Goal: Task Accomplishment & Management: Use online tool/utility

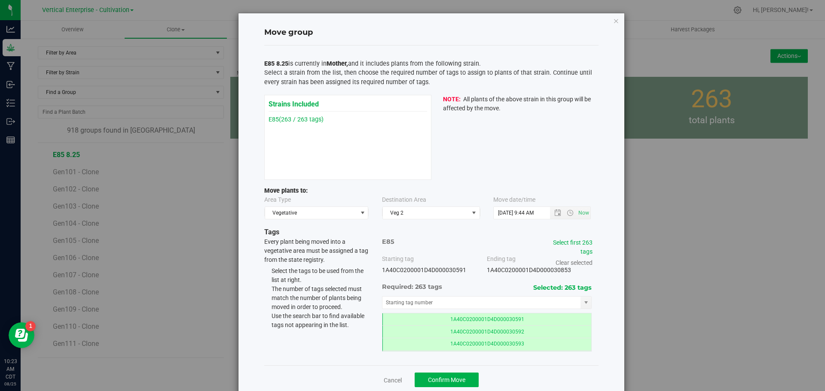
scroll to position [16, 0]
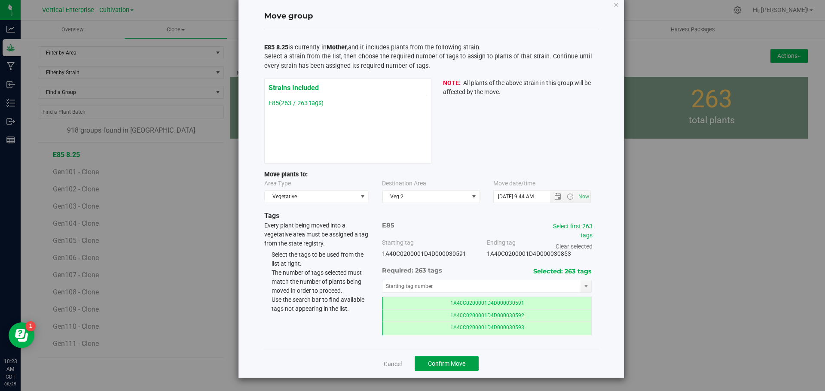
click at [449, 364] on span "Confirm Move" at bounding box center [446, 364] width 37 height 7
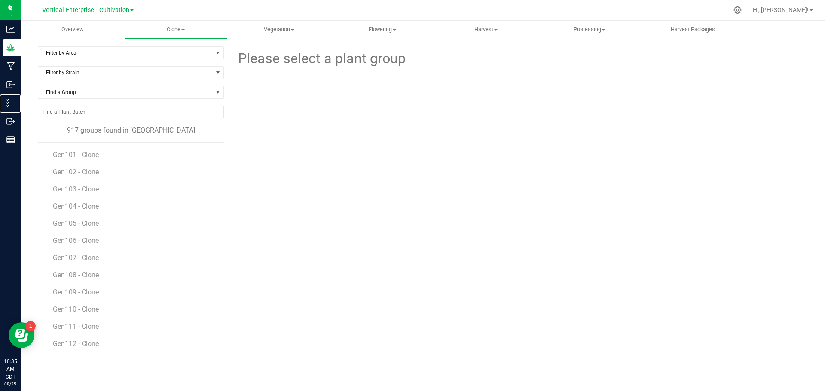
click at [0, 0] on p "Inventory" at bounding box center [0, 0] width 0 height 0
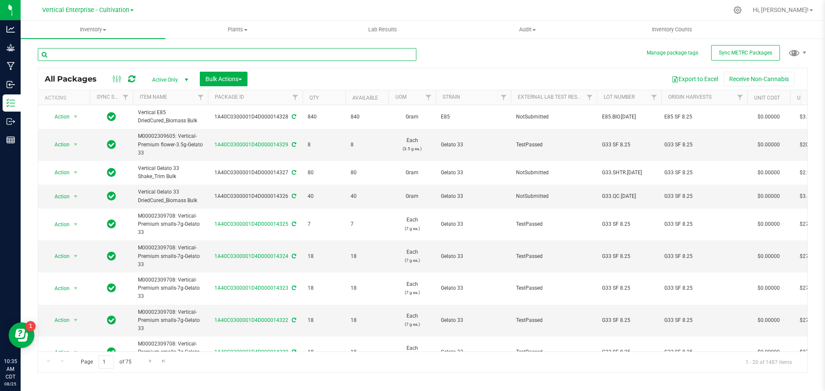
click at [67, 58] on input "text" at bounding box center [227, 54] width 379 height 13
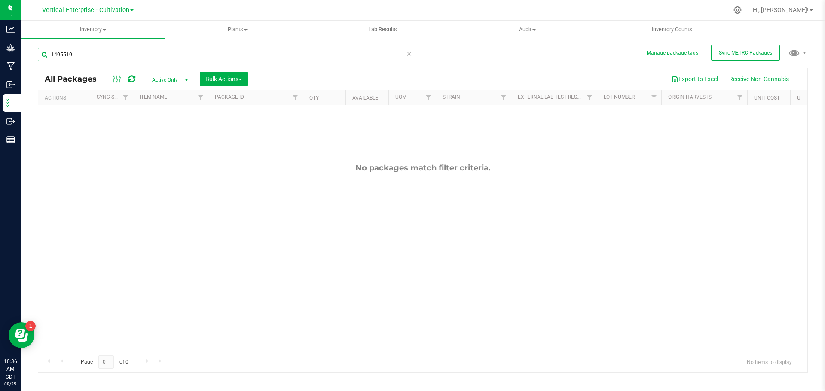
type input "1405510"
drag, startPoint x: 94, startPoint y: 54, endPoint x: 0, endPoint y: 50, distance: 94.2
click at [0, 50] on div "Analytics Grow Manufacturing Inbound Inventory Outbound Reports 10:36 AM CDT [D…" at bounding box center [412, 195] width 825 height 391
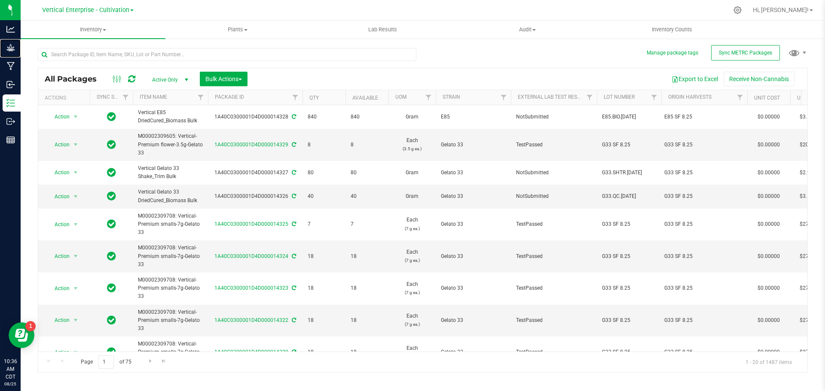
click at [0, 0] on p "Grow" at bounding box center [0, 0] width 0 height 0
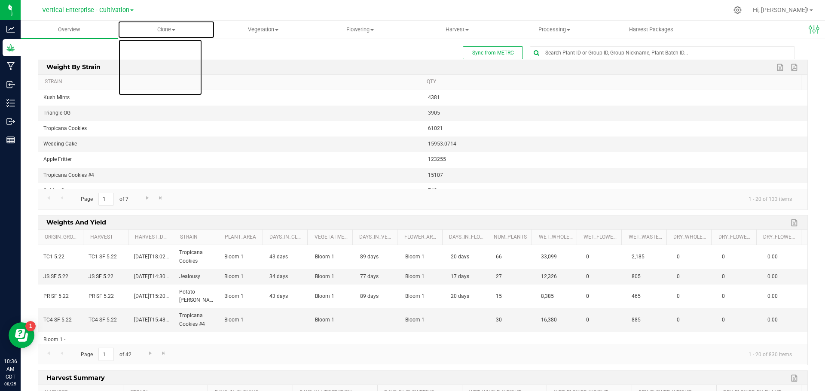
click at [166, 31] on span "Clone" at bounding box center [166, 30] width 96 height 8
click at [162, 50] on span "Create plants" at bounding box center [148, 51] width 61 height 7
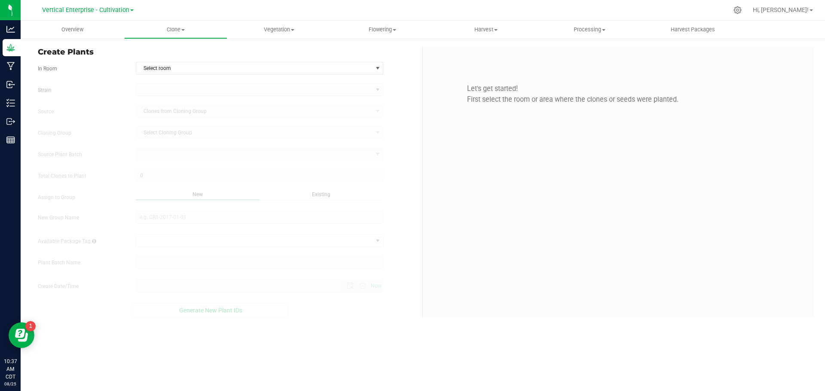
type input "[DATE] 10:37 AM"
click at [205, 70] on span "Select room" at bounding box center [254, 68] width 236 height 12
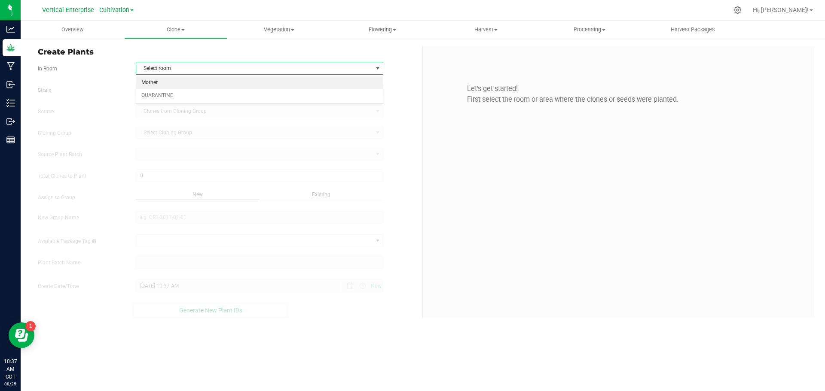
click at [182, 81] on li "Mother" at bounding box center [259, 82] width 247 height 13
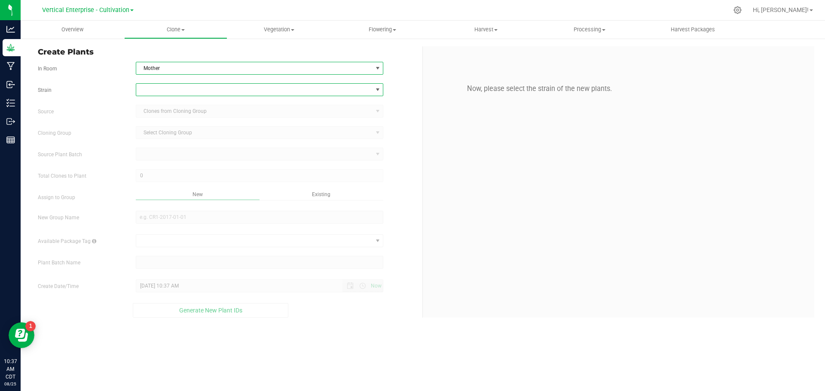
click at [137, 91] on span at bounding box center [254, 90] width 236 height 12
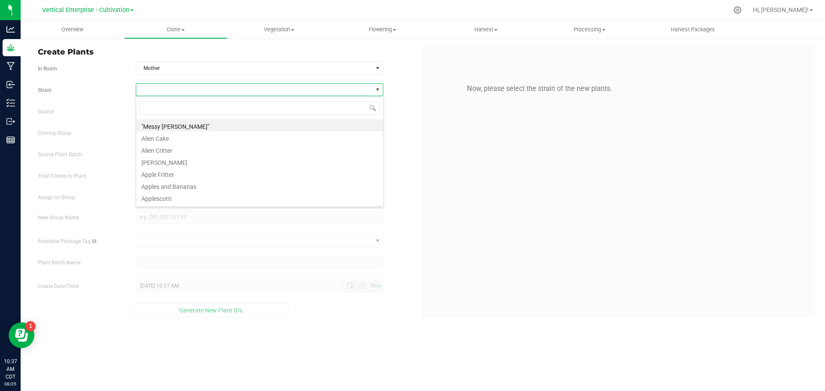
scroll to position [13, 247]
type input "GUSH"
click at [178, 125] on li "Gush Mints" at bounding box center [259, 125] width 247 height 12
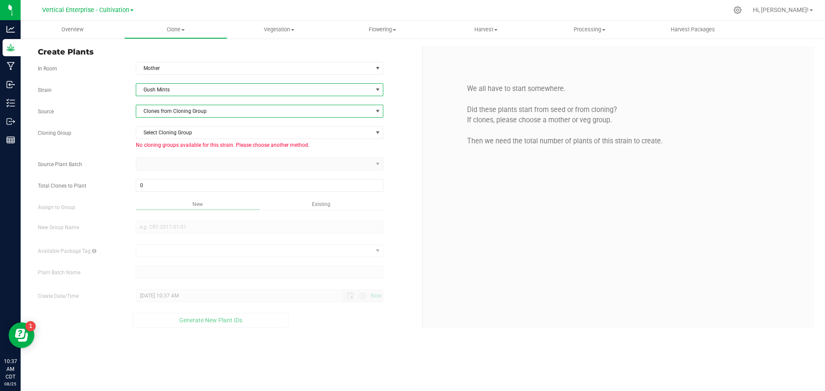
click at [177, 112] on span "Clones from Cloning Group" at bounding box center [254, 111] width 236 height 12
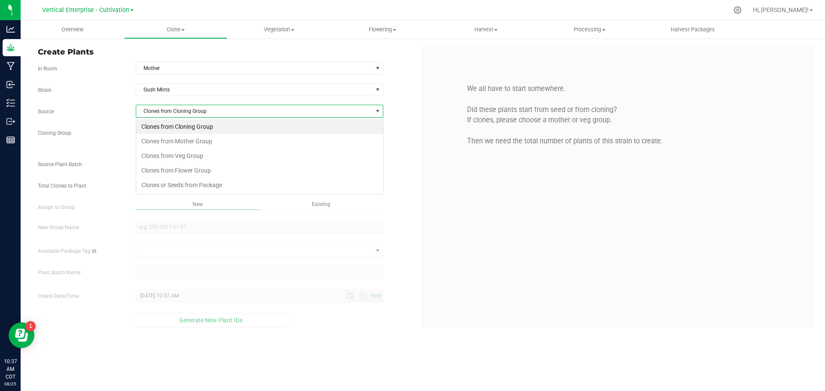
scroll to position [13, 247]
click at [181, 127] on li "Clones from Cloning Group" at bounding box center [259, 126] width 247 height 15
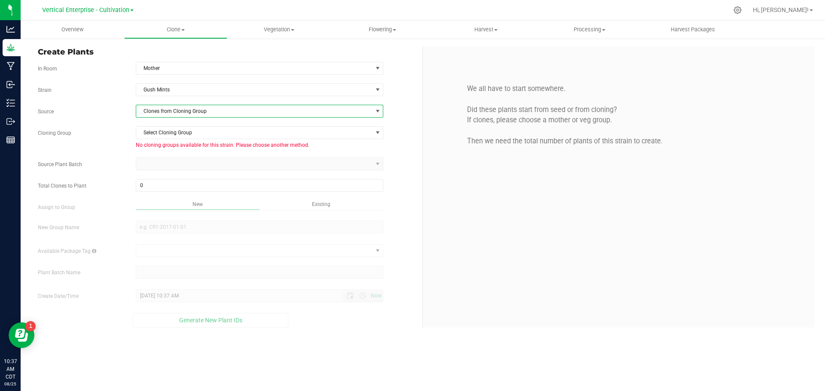
click at [177, 110] on span "Clones from Cloning Group" at bounding box center [254, 111] width 236 height 12
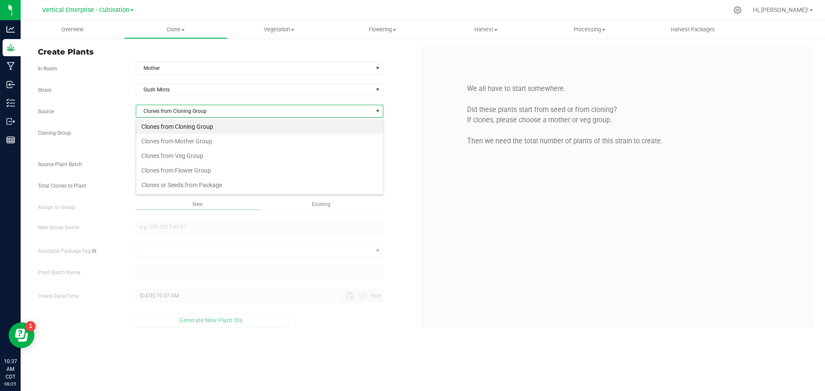
click at [176, 145] on li "Clones from Mother Group" at bounding box center [259, 141] width 247 height 15
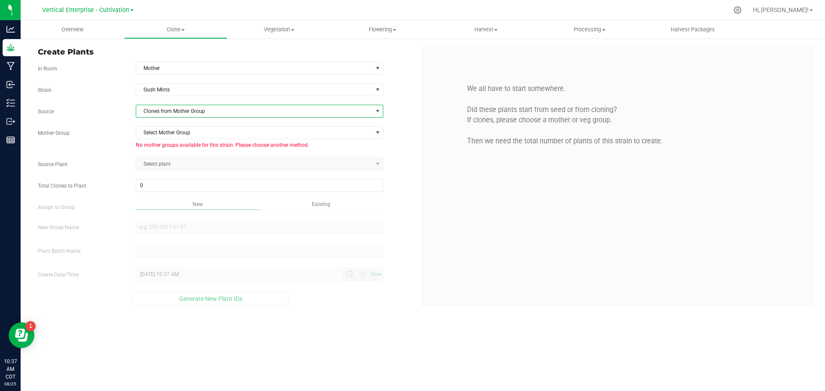
click at [172, 113] on span "Clones from Mother Group" at bounding box center [254, 111] width 236 height 12
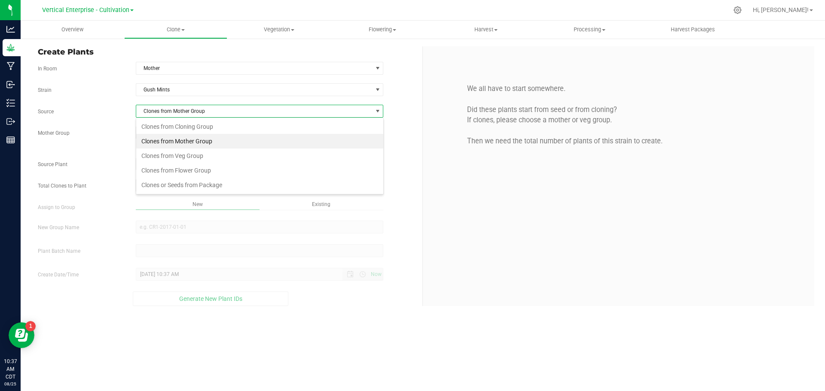
scroll to position [13, 247]
click at [172, 156] on li "Clones from Veg Group" at bounding box center [259, 156] width 247 height 15
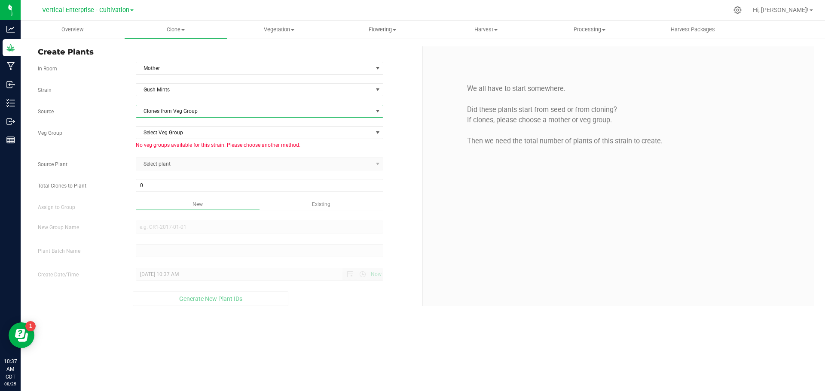
click at [173, 110] on span "Clones from Veg Group" at bounding box center [254, 111] width 236 height 12
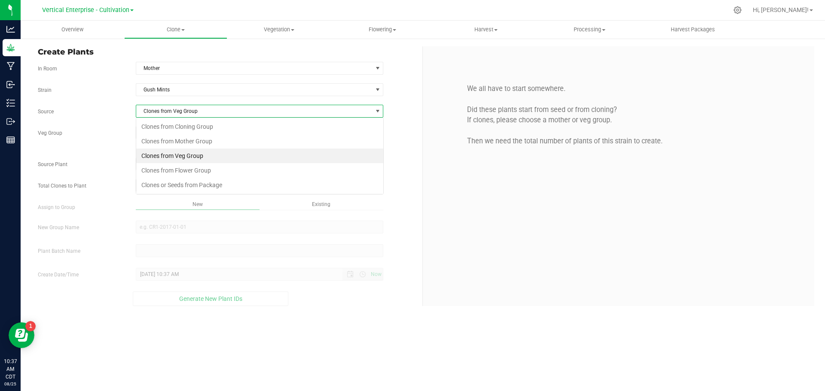
scroll to position [13, 247]
click at [175, 175] on li "Clones from Flower Group" at bounding box center [259, 170] width 247 height 15
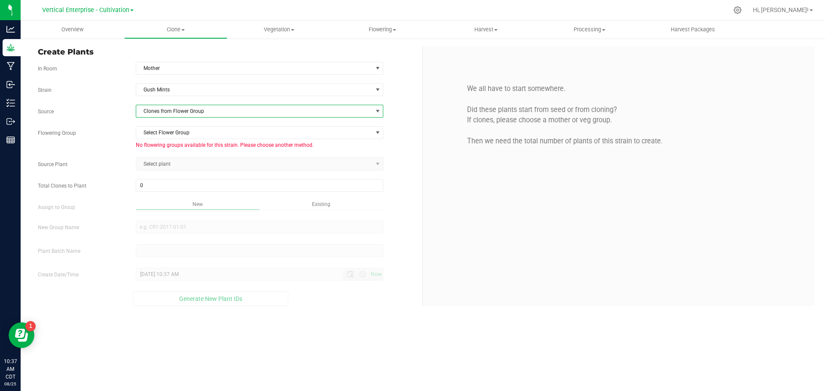
click at [169, 113] on span "Clones from Flower Group" at bounding box center [254, 111] width 236 height 12
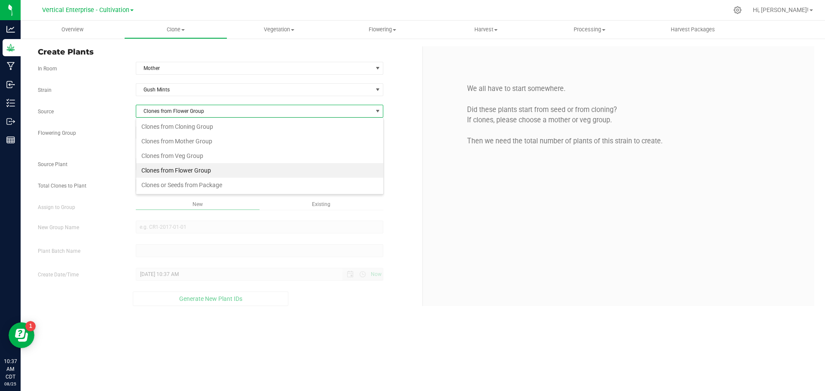
scroll to position [13, 247]
click at [184, 187] on li "Clones or Seeds from Package" at bounding box center [259, 185] width 247 height 15
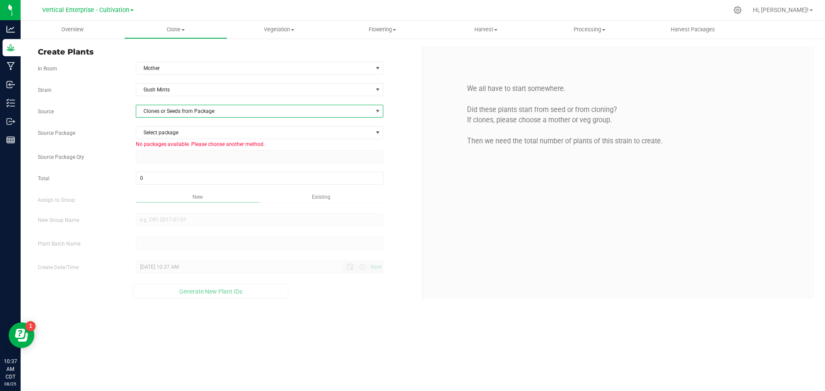
click at [176, 115] on span "Clones or Seeds from Package" at bounding box center [254, 111] width 236 height 12
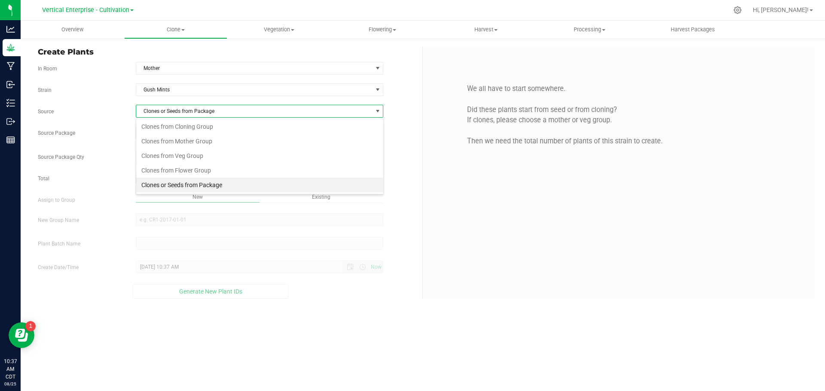
scroll to position [13, 247]
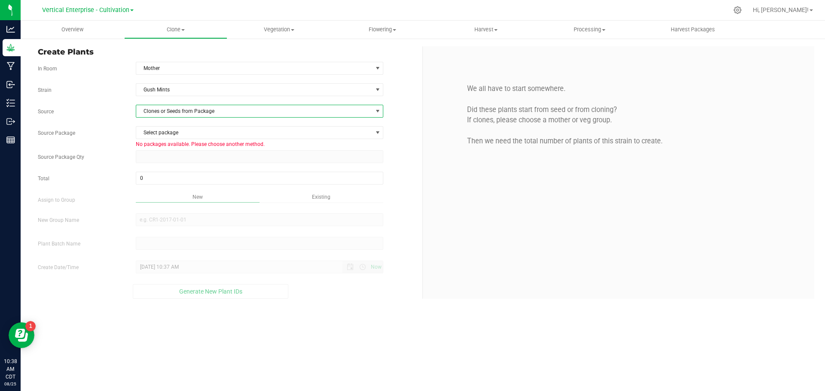
click at [161, 111] on span "Clones or Seeds from Package" at bounding box center [254, 111] width 236 height 12
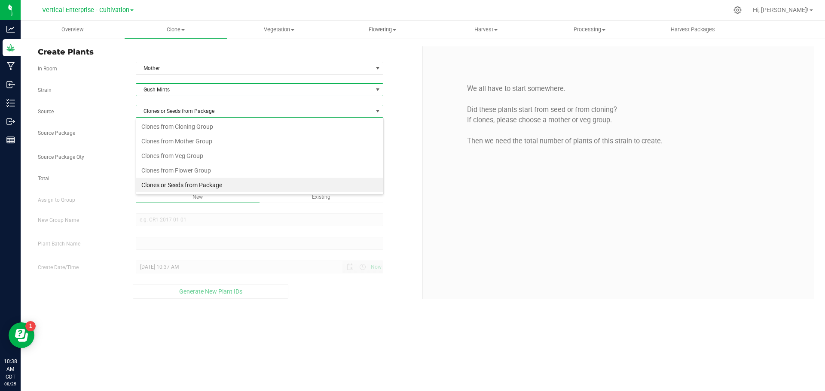
click at [159, 89] on span "Gush Mints" at bounding box center [254, 90] width 236 height 12
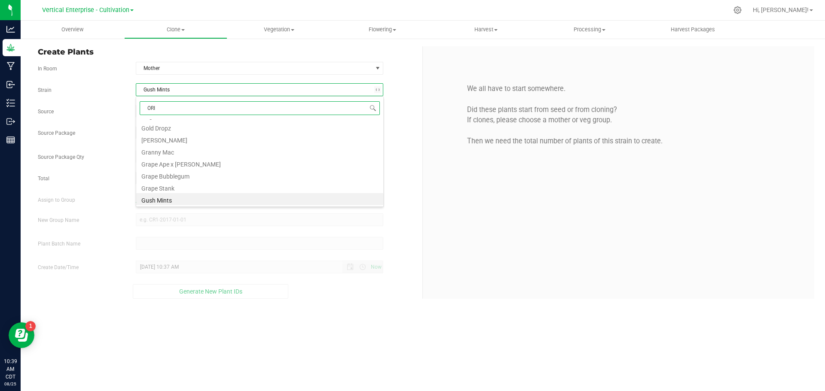
scroll to position [0, 0]
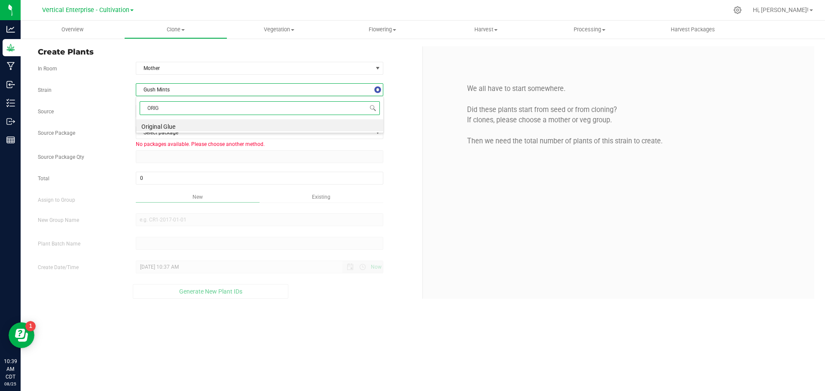
type input "ORIGI"
click at [171, 122] on li "Original Glue" at bounding box center [259, 125] width 247 height 12
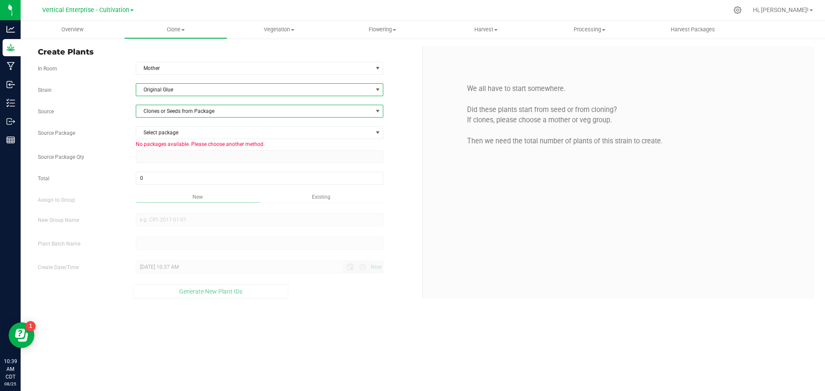
click at [171, 111] on span "Clones or Seeds from Package" at bounding box center [254, 111] width 236 height 12
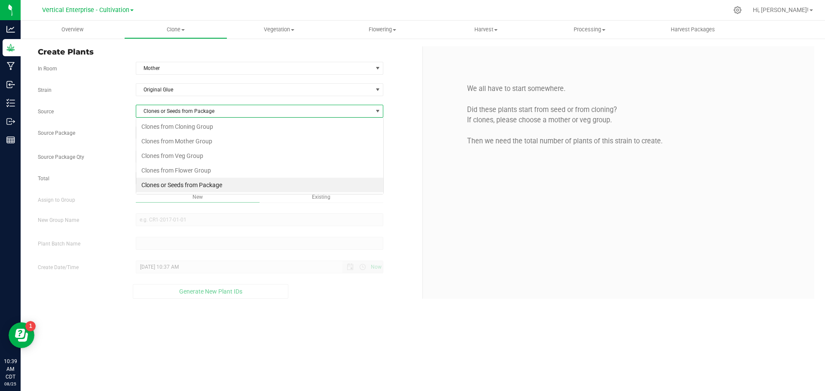
scroll to position [13, 247]
click at [173, 130] on li "Clones from Cloning Group" at bounding box center [259, 126] width 247 height 15
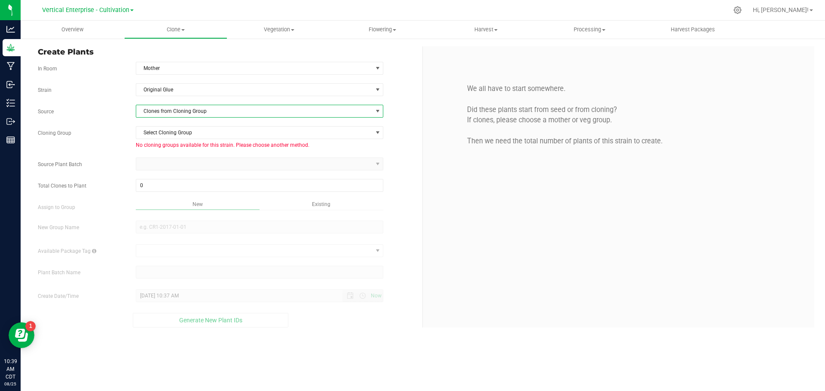
click at [166, 111] on span "Clones from Cloning Group" at bounding box center [254, 111] width 236 height 12
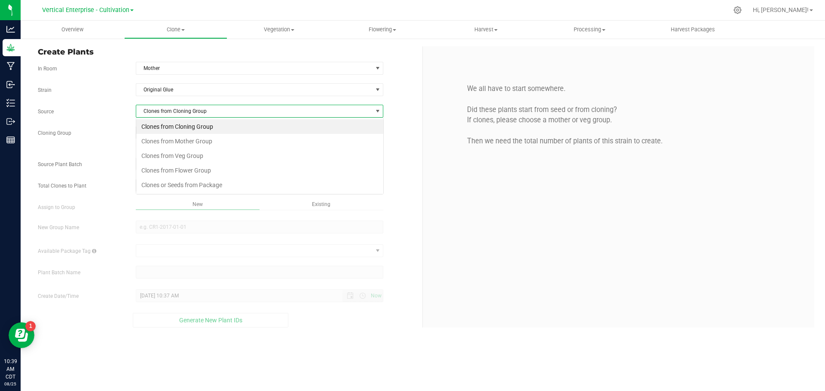
scroll to position [13, 247]
click at [168, 153] on li "Clones from Veg Group" at bounding box center [259, 156] width 247 height 15
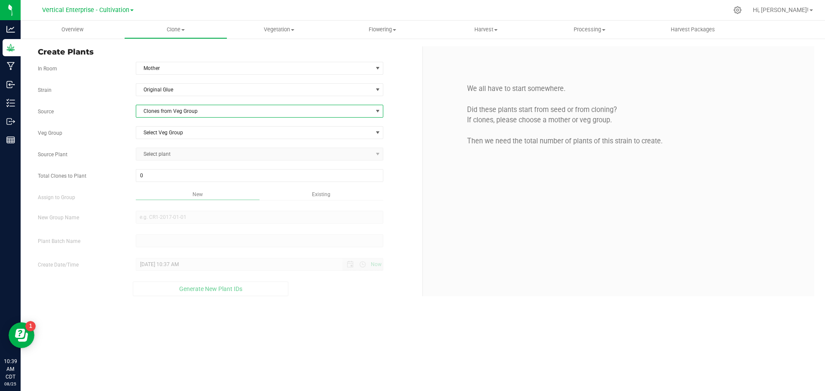
click at [161, 108] on span "Clones from Veg Group" at bounding box center [254, 111] width 236 height 12
click at [163, 140] on li "Clones from Mother Group" at bounding box center [259, 141] width 247 height 15
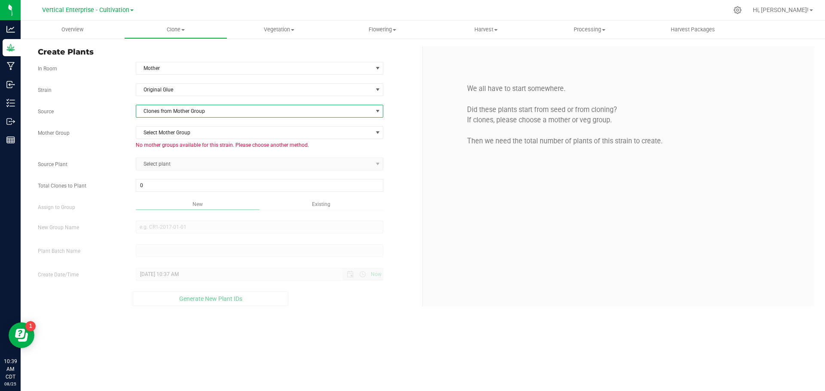
click at [161, 110] on span "Clones from Mother Group" at bounding box center [254, 111] width 236 height 12
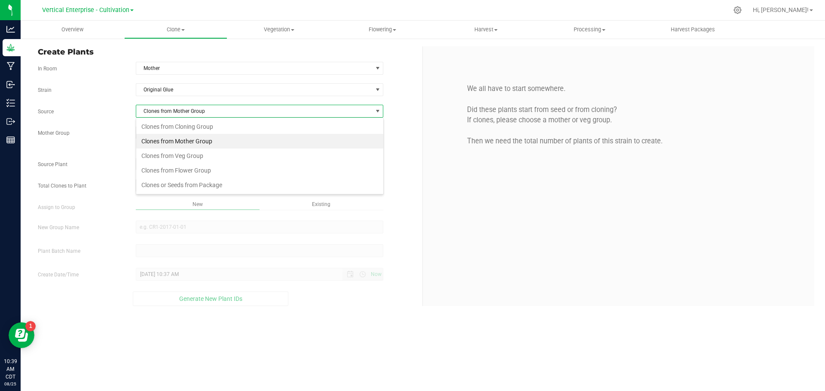
scroll to position [13, 247]
click at [177, 159] on li "Clones from Veg Group" at bounding box center [259, 156] width 247 height 15
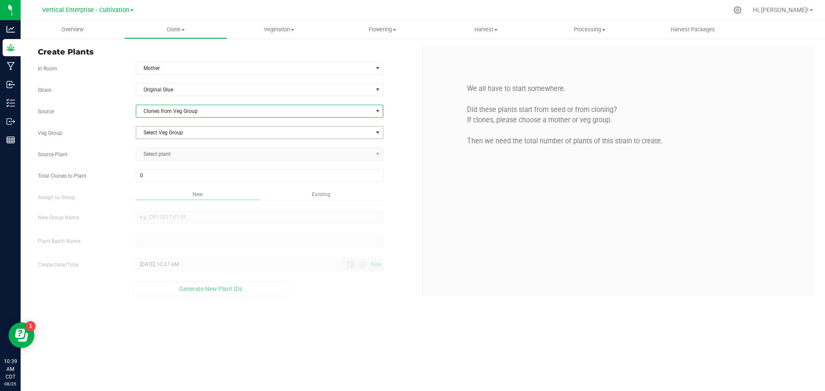
click at [167, 133] on span "Select Veg Group" at bounding box center [254, 133] width 236 height 12
click at [171, 149] on li "OG 6.25.2" at bounding box center [259, 147] width 247 height 13
click at [164, 155] on span "Select plant" at bounding box center [254, 154] width 236 height 12
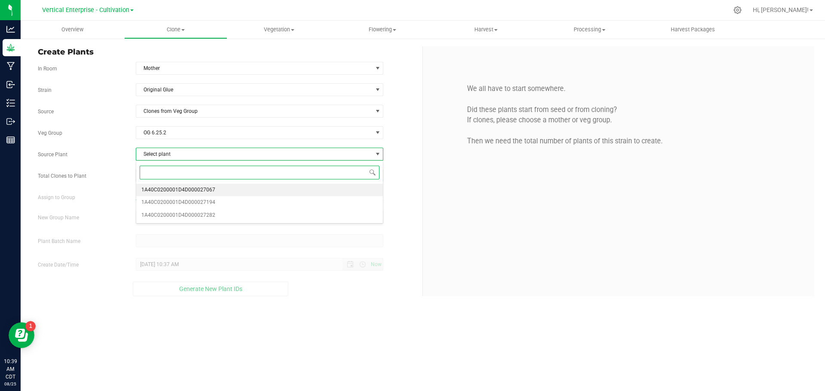
click at [161, 188] on span "1A40C0200001D4D000027067" at bounding box center [178, 190] width 74 height 11
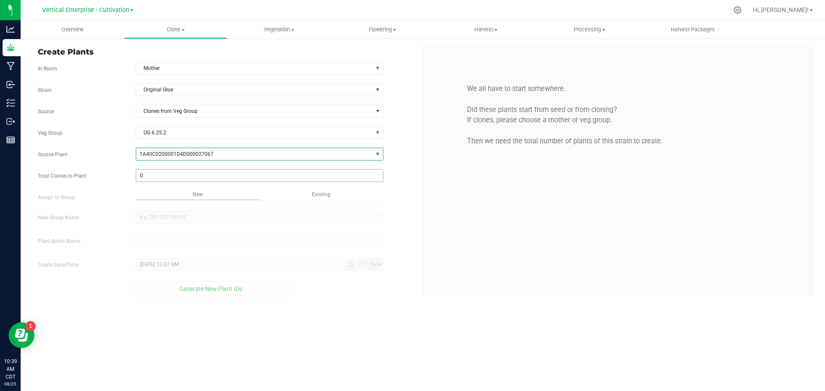
click at [159, 181] on span "0 0" at bounding box center [260, 175] width 248 height 13
type input "0"
click at [149, 176] on span at bounding box center [260, 175] width 248 height 13
type input "209"
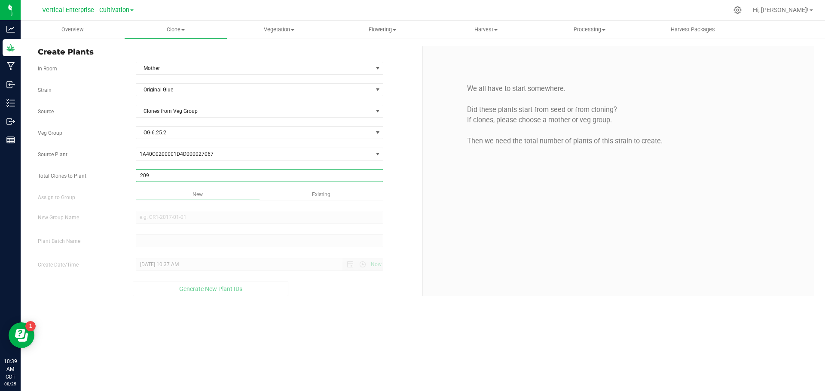
type input "209"
click at [104, 226] on div "Overview Clone Create plants Cloning groups Cloning plant batches Apply to plan…" at bounding box center [423, 206] width 804 height 371
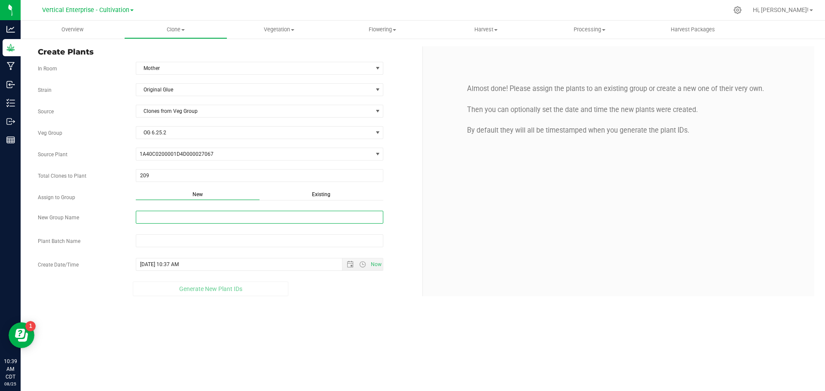
click at [168, 213] on input "New Group Name" at bounding box center [260, 217] width 248 height 13
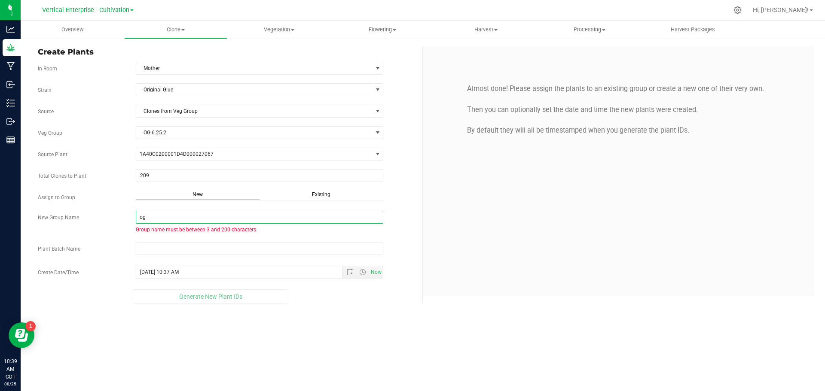
type input "o"
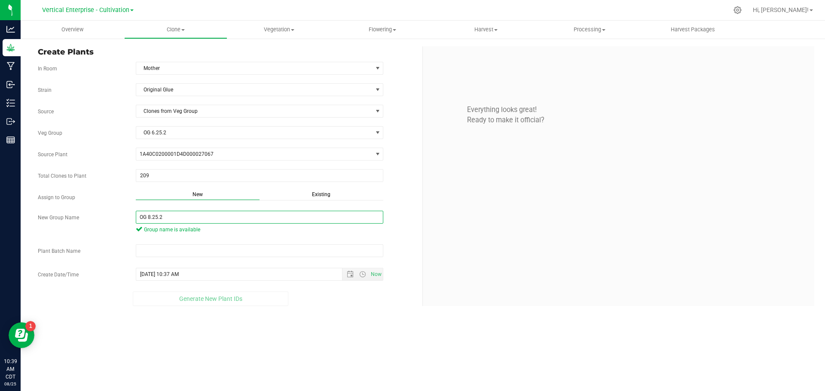
drag, startPoint x: 169, startPoint y: 219, endPoint x: 110, endPoint y: 217, distance: 59.7
click at [110, 217] on div "New Group Name OG 8.25.2 Group name is available" at bounding box center [226, 223] width 391 height 25
type input "OG 8.25.2"
click at [162, 251] on input "text" at bounding box center [260, 250] width 248 height 13
paste input "OG 8.25.2"
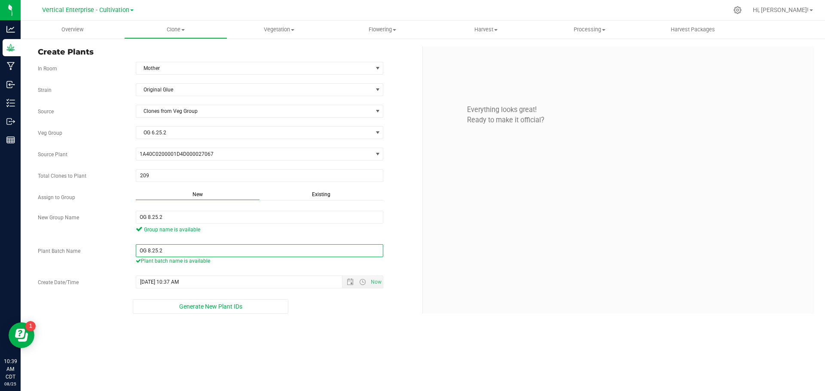
type input "OG 8.25.2"
click at [185, 305] on span "Generate New Plant IDs" at bounding box center [210, 306] width 63 height 7
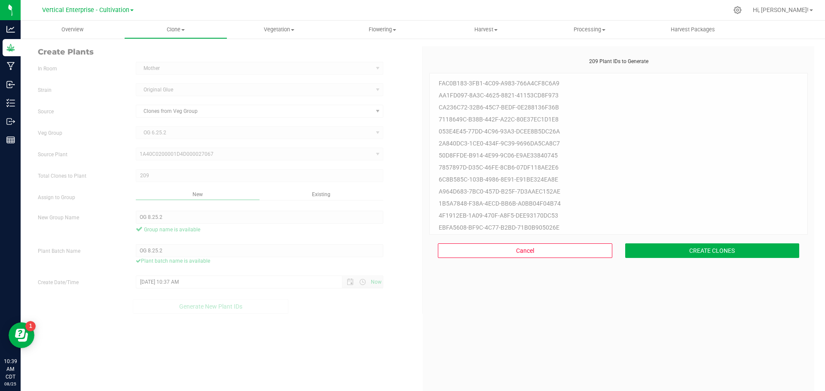
scroll to position [26, 0]
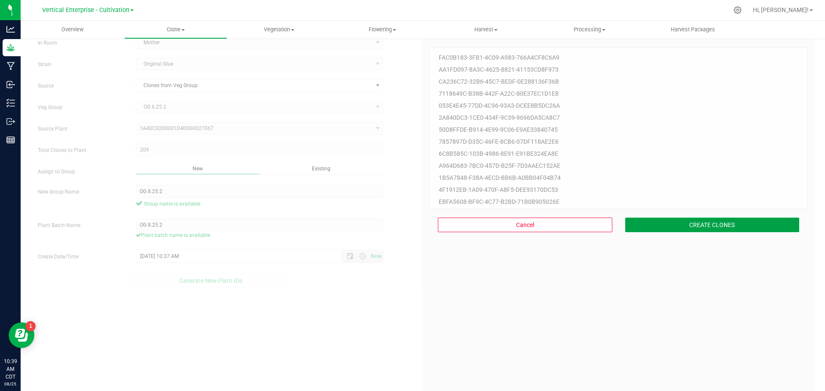
click at [728, 226] on button "CREATE CLONES" at bounding box center [712, 225] width 174 height 15
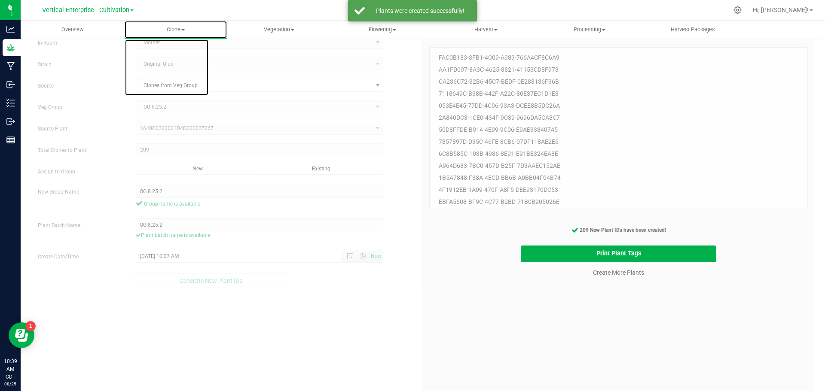
click at [177, 32] on span "Clone" at bounding box center [176, 30] width 103 height 8
click at [176, 62] on span "Cloning groups" at bounding box center [156, 61] width 65 height 7
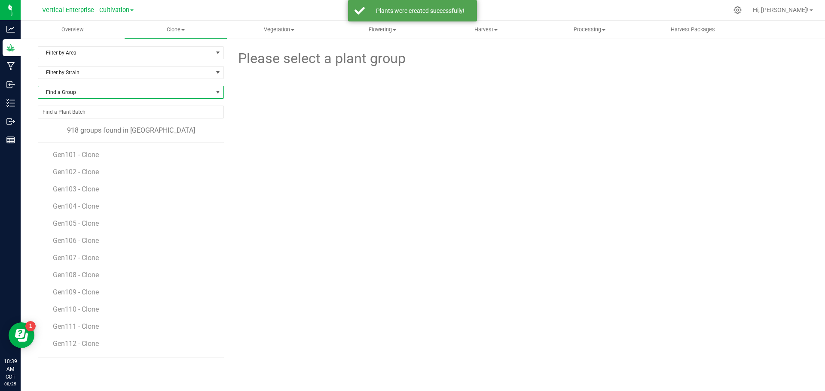
click at [61, 90] on span "Find a Group" at bounding box center [125, 92] width 174 height 12
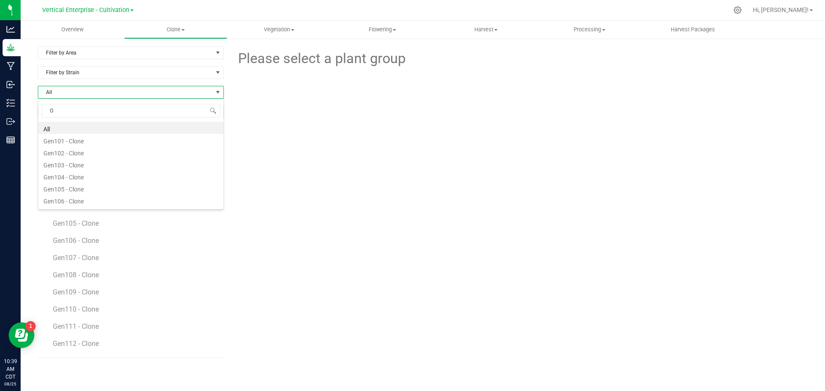
type input "OG"
click at [60, 129] on li "OG 8.25.2" at bounding box center [130, 128] width 185 height 12
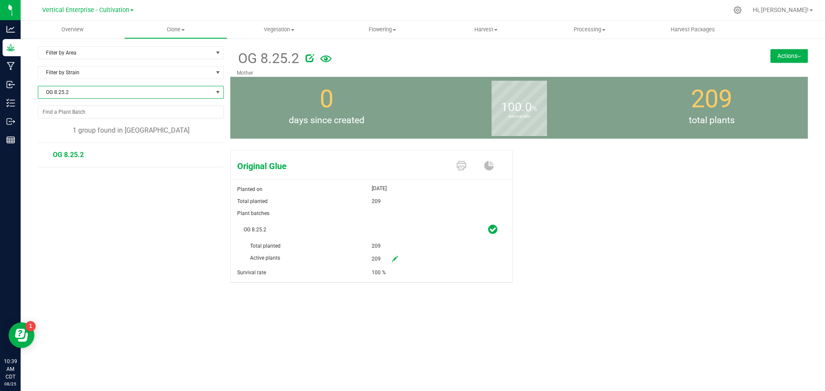
click at [791, 52] on button "Actions" at bounding box center [788, 56] width 37 height 14
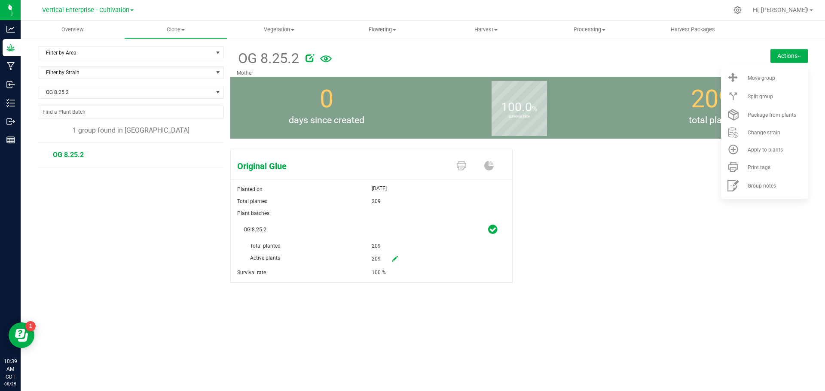
click at [797, 73] on li "Move group" at bounding box center [764, 78] width 87 height 18
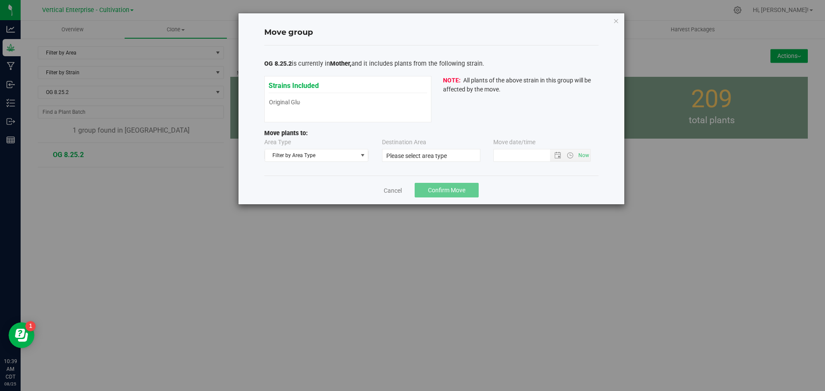
type input "[DATE] 10:38 AM"
click at [291, 159] on span "Filter by Area Type" at bounding box center [311, 156] width 92 height 12
click at [296, 197] on li "Vegetative" at bounding box center [316, 195] width 103 height 13
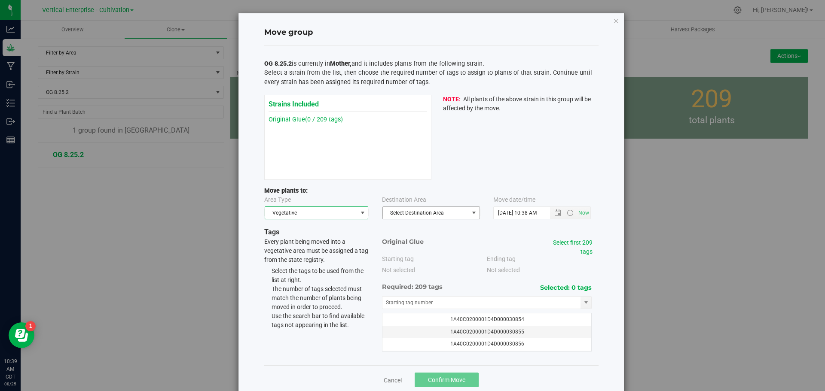
click at [429, 214] on span "Select Destination Area" at bounding box center [426, 213] width 86 height 12
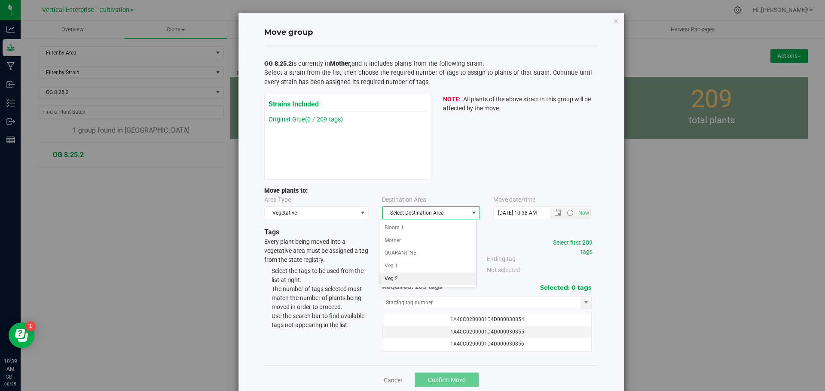
click at [403, 281] on li "Veg 2" at bounding box center [427, 279] width 97 height 13
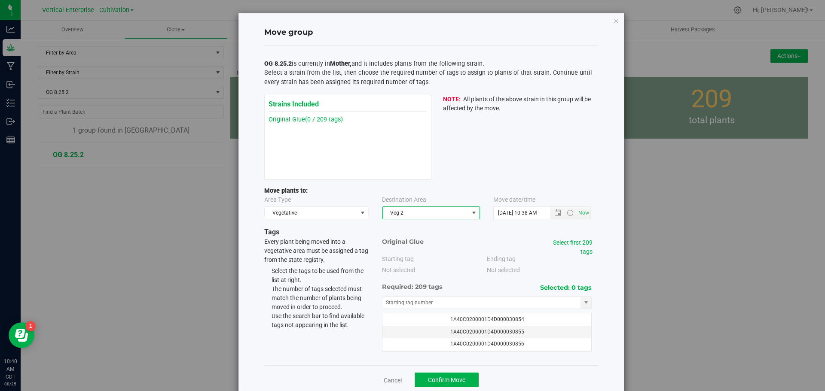
click at [408, 211] on span "Veg 2" at bounding box center [426, 213] width 86 height 12
click at [399, 267] on li "Veg 1" at bounding box center [427, 266] width 97 height 13
click at [575, 241] on link "Select first 209 tags" at bounding box center [573, 247] width 40 height 16
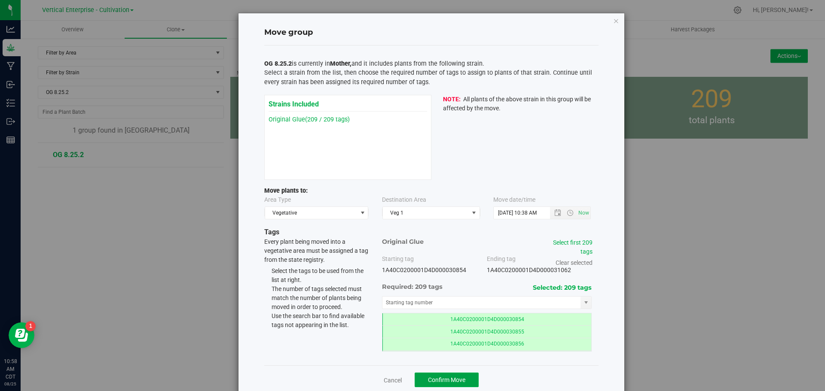
click at [445, 384] on span "Confirm Move" at bounding box center [446, 380] width 37 height 7
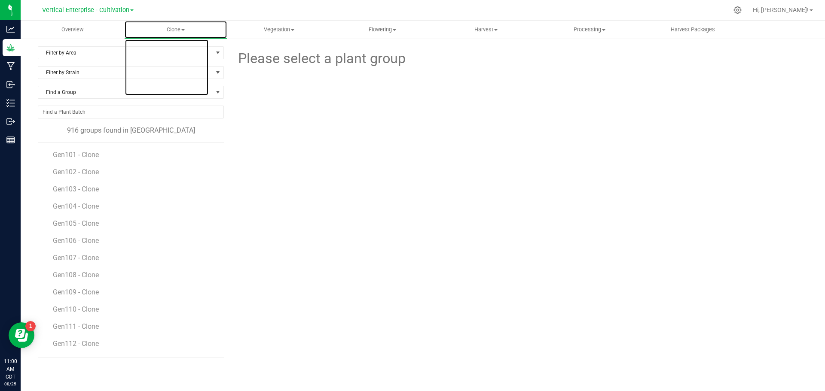
click at [184, 32] on span "Clone" at bounding box center [176, 30] width 103 height 8
click at [173, 49] on span "Create plants" at bounding box center [154, 51] width 61 height 7
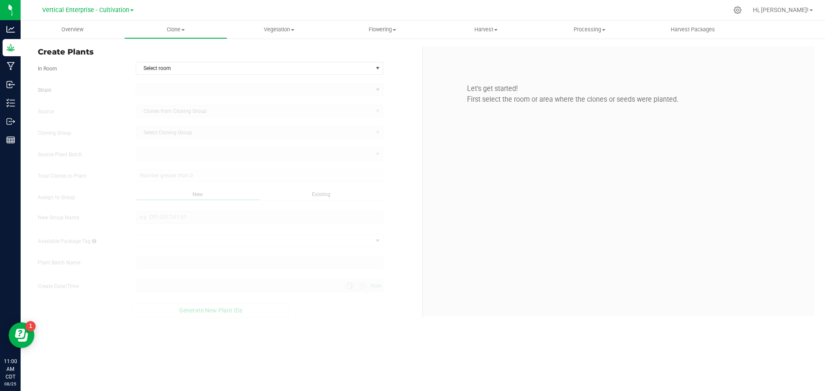
type input "[DATE] 11:00 AM"
click at [201, 67] on span "Select room" at bounding box center [254, 68] width 236 height 12
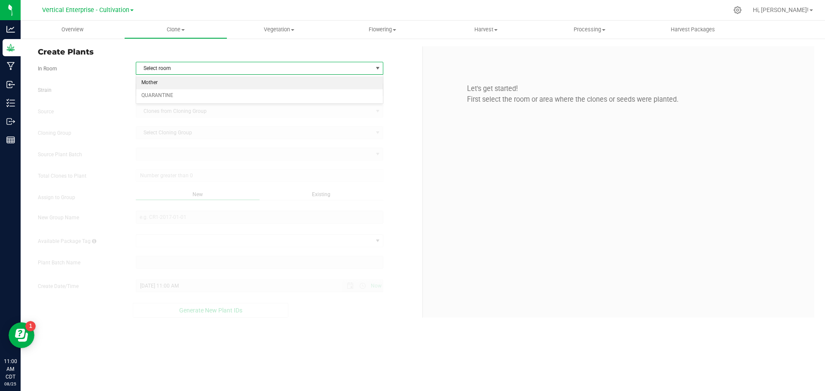
click at [195, 85] on li "Mother" at bounding box center [259, 82] width 247 height 13
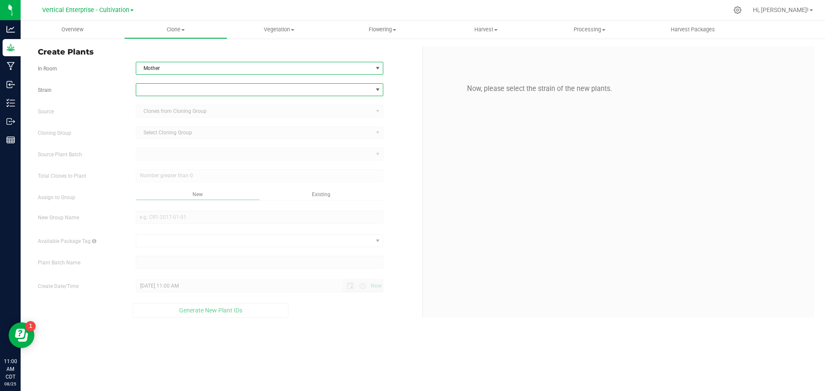
click at [154, 87] on span at bounding box center [254, 90] width 236 height 12
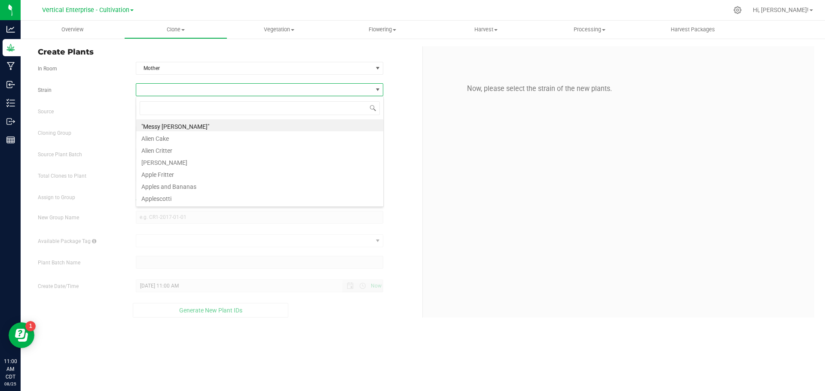
scroll to position [13, 247]
type input "gush"
click at [167, 124] on li "Gush Mints" at bounding box center [259, 125] width 247 height 12
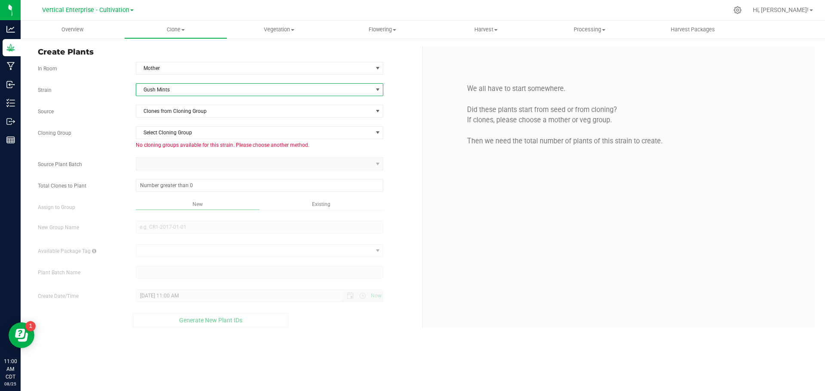
click at [159, 119] on div "Strain Gush Mints Source Clones from Cloning Group Cloning Group Select Cloning…" at bounding box center [227, 205] width 378 height 244
click at [154, 110] on span "Clones from Cloning Group" at bounding box center [254, 111] width 236 height 12
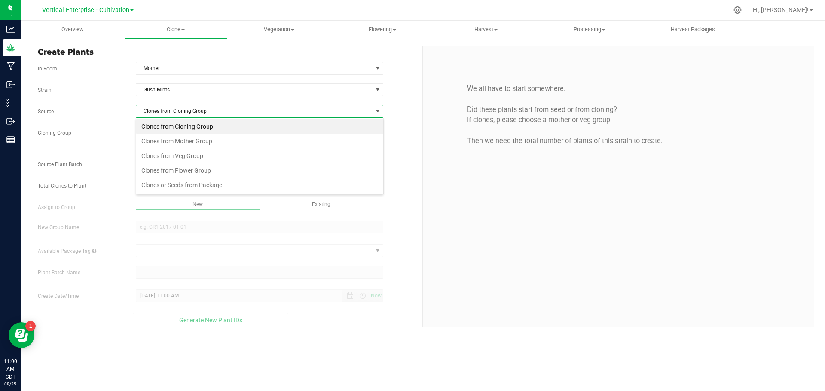
scroll to position [13, 247]
click at [156, 144] on li "Clones from Mother Group" at bounding box center [259, 141] width 247 height 15
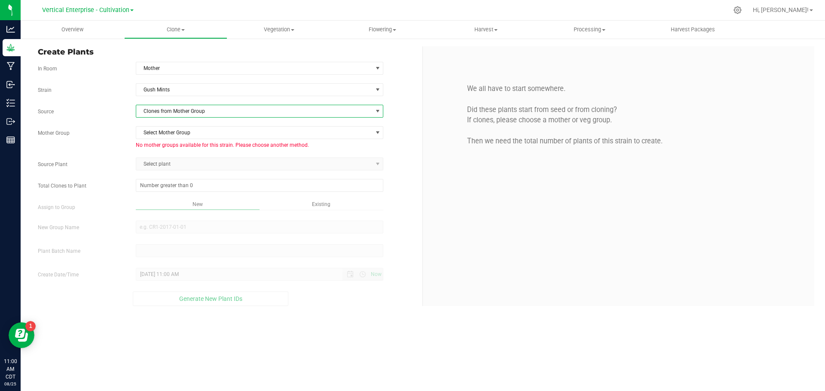
click at [149, 112] on span "Clones from Mother Group" at bounding box center [254, 111] width 236 height 12
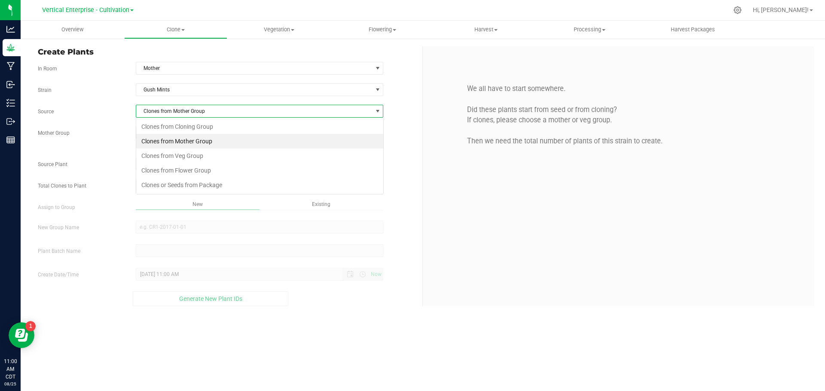
scroll to position [13, 247]
click at [154, 157] on li "Clones from Veg Group" at bounding box center [259, 156] width 247 height 15
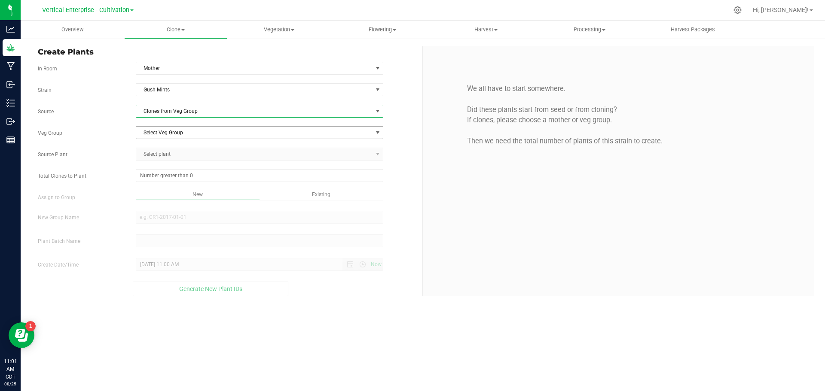
click at [154, 135] on span "Select Veg Group" at bounding box center [254, 133] width 236 height 12
click at [153, 147] on li "GM 8.25" at bounding box center [259, 147] width 247 height 13
click at [152, 153] on span "Select plant" at bounding box center [254, 154] width 236 height 12
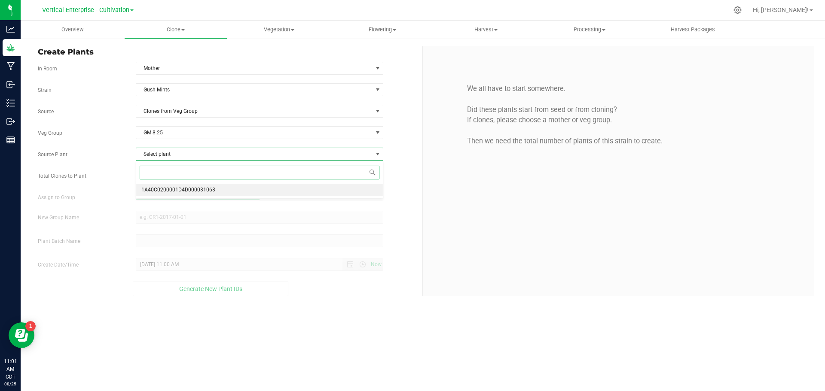
click at [166, 188] on span "1A40C0200001D4D000031063" at bounding box center [178, 190] width 74 height 11
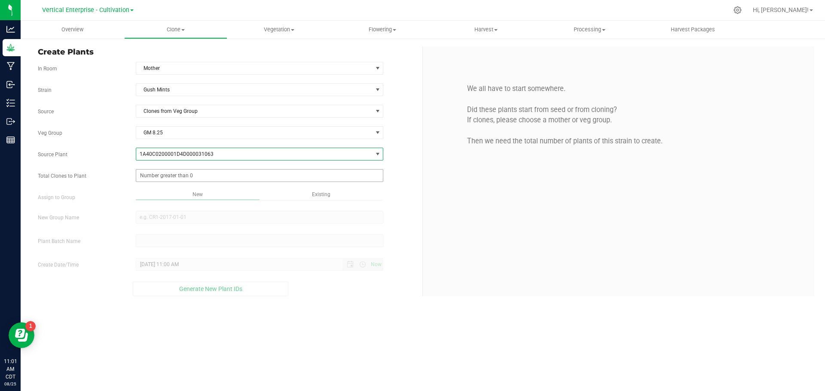
click at [150, 178] on span at bounding box center [260, 175] width 248 height 13
type input "0"
drag, startPoint x: 148, startPoint y: 174, endPoint x: 106, endPoint y: 174, distance: 42.5
click at [106, 174] on div "Total Clones to Plant" at bounding box center [226, 175] width 391 height 13
type input "276"
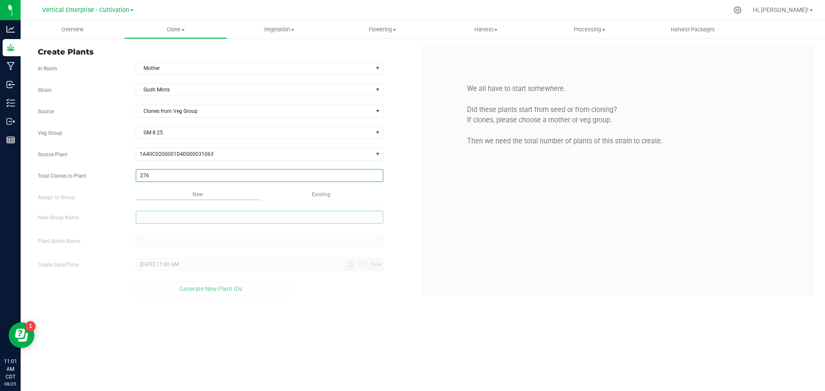
type input "276"
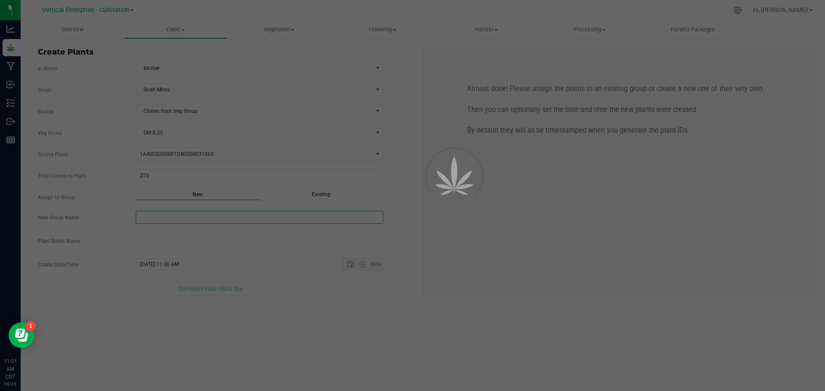
click at [159, 216] on div "Overview Clone Create plants Cloning groups Cloning plant batches Apply to plan…" at bounding box center [423, 206] width 804 height 371
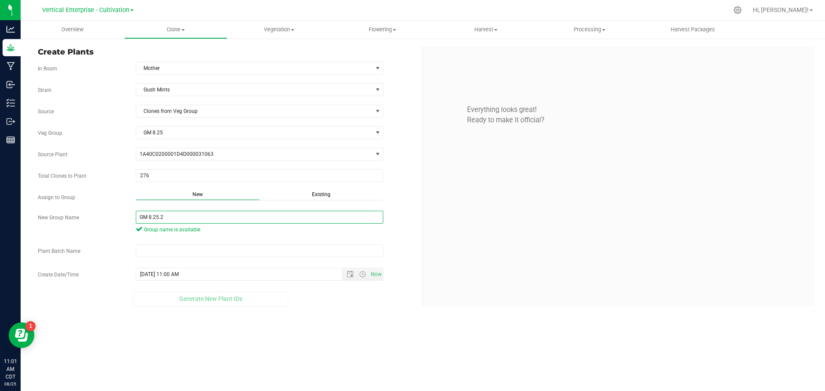
drag, startPoint x: 182, startPoint y: 213, endPoint x: 109, endPoint y: 214, distance: 72.6
click at [109, 214] on div "New Group Name GM 8.25.2 Group name is available" at bounding box center [226, 223] width 391 height 25
type input "GM 8.25.2"
click at [155, 252] on input "text" at bounding box center [260, 250] width 248 height 13
paste input "GM 8.25.2"
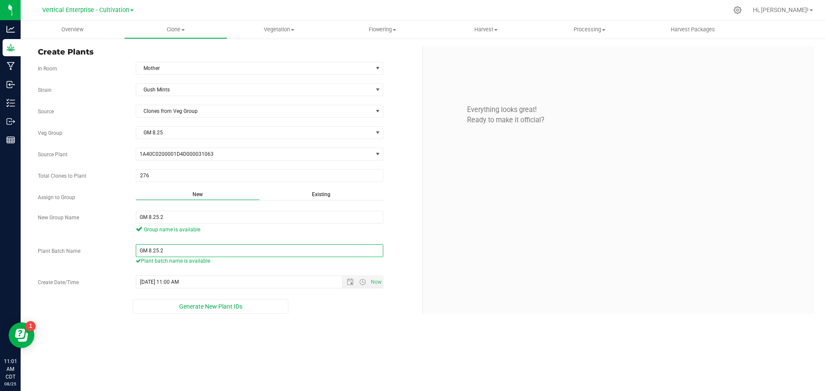
type input "GM 8.25.2"
click at [193, 302] on button "Generate New Plant IDs" at bounding box center [211, 306] width 156 height 15
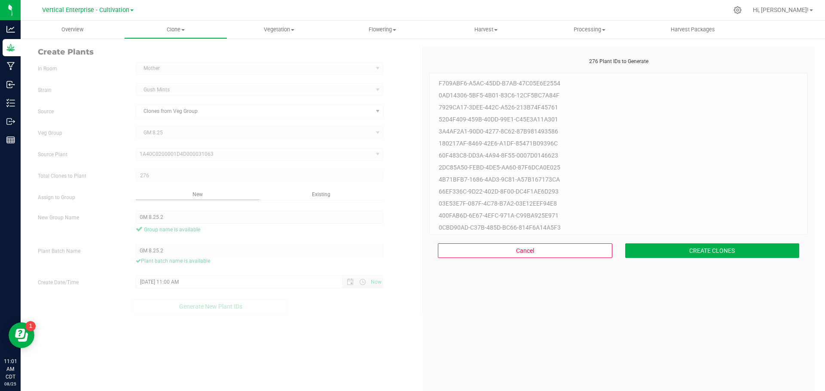
scroll to position [26, 0]
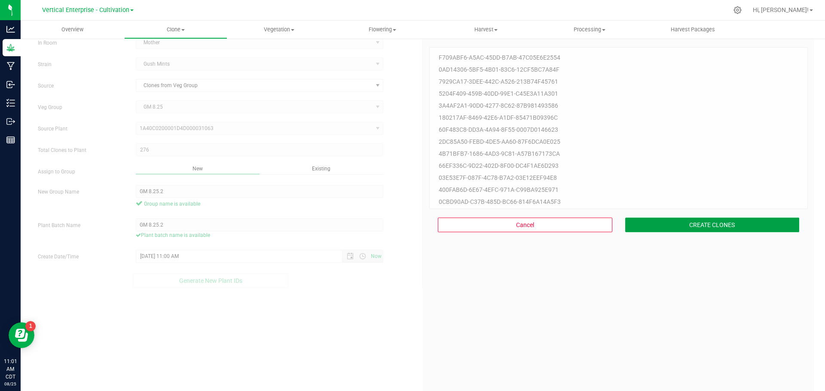
click at [710, 221] on button "CREATE CLONES" at bounding box center [712, 225] width 174 height 15
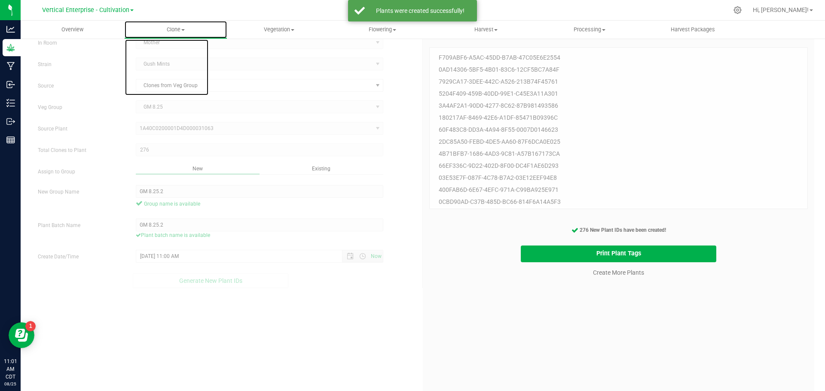
click at [179, 30] on span "Clone" at bounding box center [176, 30] width 103 height 8
click at [173, 63] on span "Cloning groups" at bounding box center [156, 61] width 65 height 7
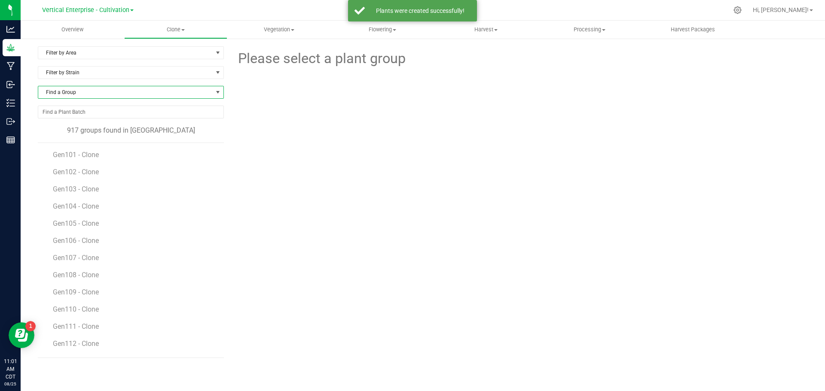
click at [74, 89] on span "Find a Group" at bounding box center [125, 92] width 174 height 12
click at [65, 142] on li "GM 8.25.2" at bounding box center [130, 140] width 185 height 12
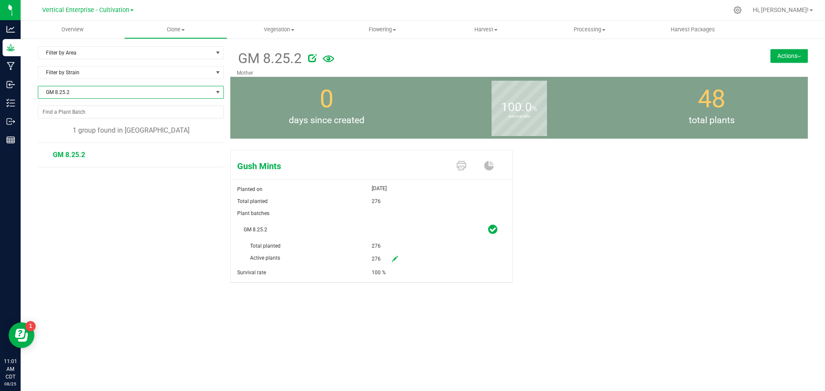
click at [800, 52] on button "Actions" at bounding box center [788, 56] width 37 height 14
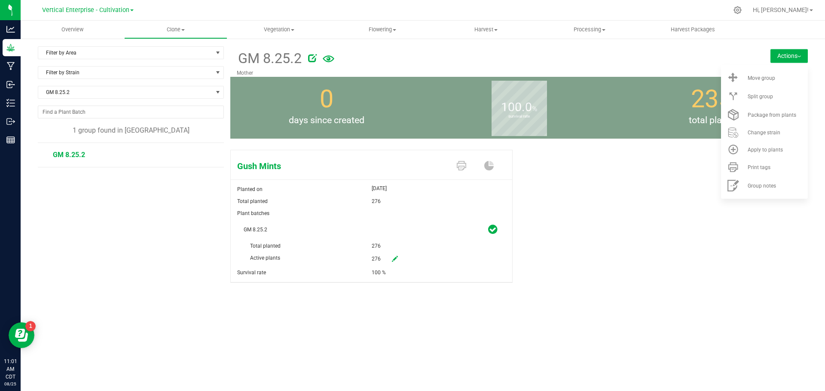
click at [799, 70] on li "Move group" at bounding box center [764, 78] width 87 height 18
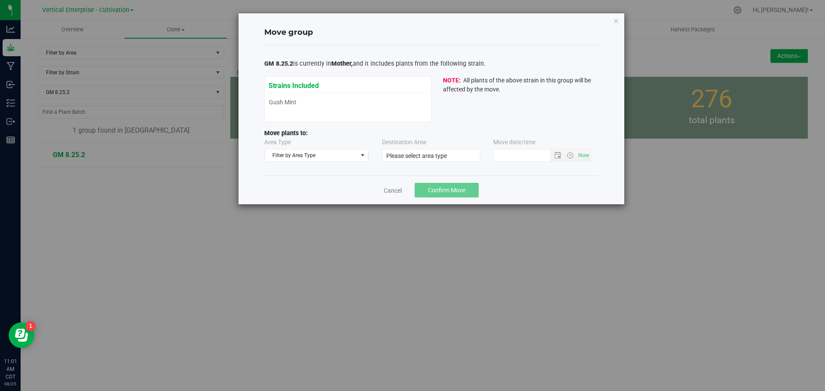
type input "[DATE] 11:00 AM"
click at [315, 156] on span "Filter by Area Type" at bounding box center [311, 156] width 92 height 12
click at [302, 202] on div "Filter by Area Type Cloning Mother Vegetative No data found." at bounding box center [317, 183] width 104 height 42
click at [297, 199] on li "Vegetative" at bounding box center [316, 195] width 103 height 13
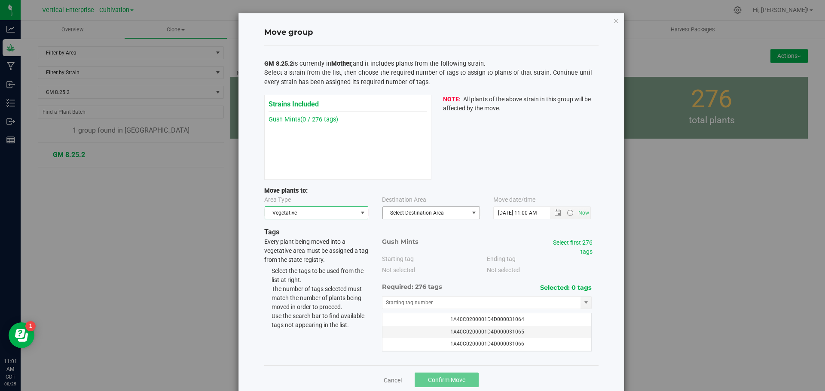
click at [414, 207] on span "Select Destination Area" at bounding box center [426, 213] width 86 height 12
click at [403, 266] on li "Veg 1" at bounding box center [427, 266] width 97 height 13
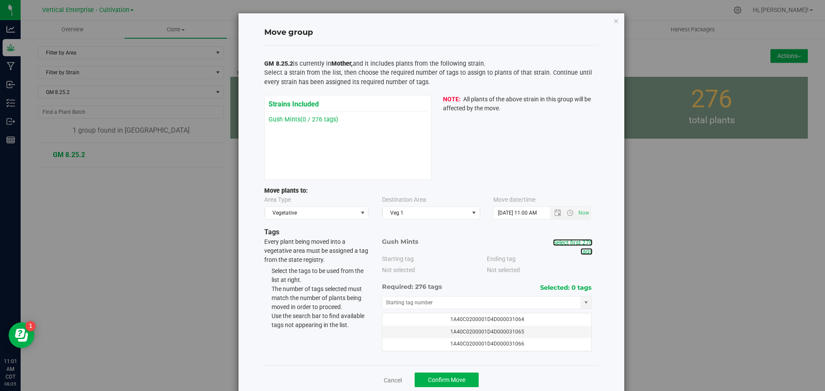
click at [566, 244] on link "Select first 276 tags" at bounding box center [573, 247] width 40 height 16
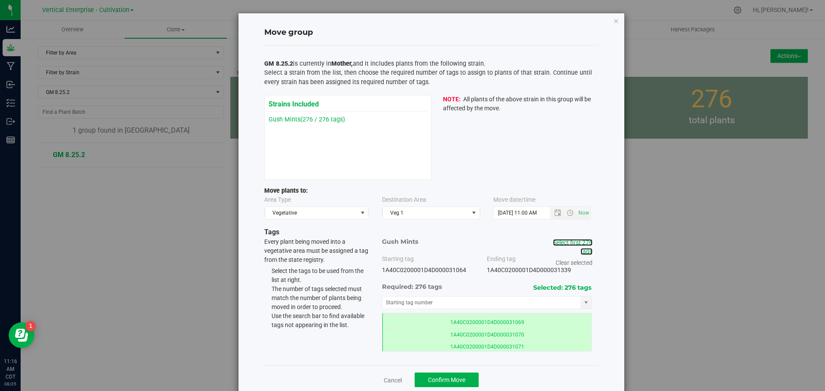
scroll to position [129, 0]
click at [452, 378] on span "Confirm Move" at bounding box center [446, 380] width 37 height 7
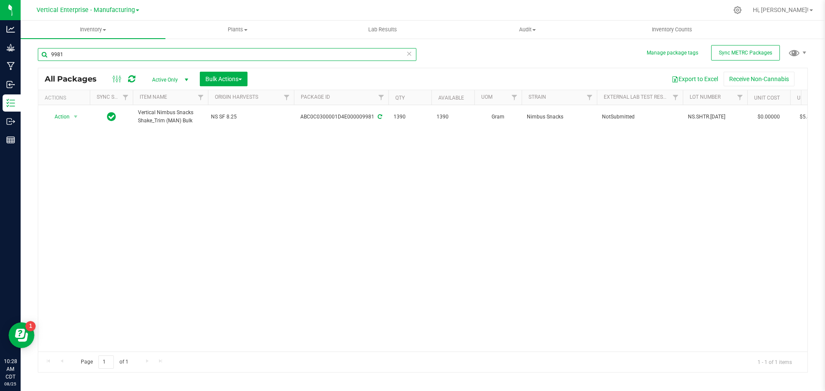
click at [69, 53] on input "9981" at bounding box center [227, 54] width 379 height 13
type input "9"
type input "9636"
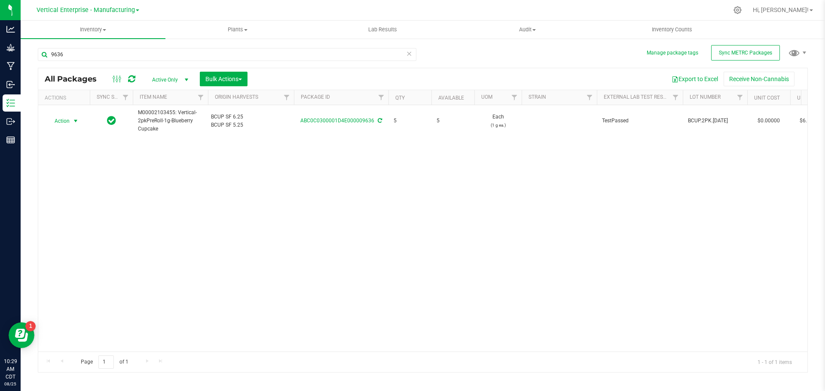
click at [55, 118] on span "Action" at bounding box center [58, 121] width 23 height 12
click at [182, 30] on span "Plants" at bounding box center [238, 30] width 144 height 8
click at [330, 118] on link "ABC0C0300001D4E000009636" at bounding box center [337, 121] width 74 height 6
click at [57, 116] on span "Action" at bounding box center [58, 121] width 23 height 12
click at [62, 134] on li "Adjust qty" at bounding box center [74, 135] width 54 height 13
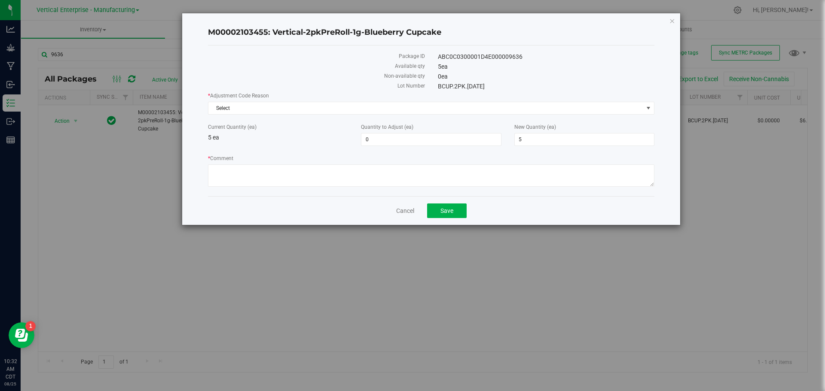
click at [482, 55] on div "ABC0C0300001D4E000009636" at bounding box center [546, 56] width 230 height 9
copy div "ABC0C0300001D4E000009636"
click at [326, 31] on h4 "M00002103455: Vertical-2pkPreRoll-1g-Blueberry Cupcake" at bounding box center [431, 32] width 446 height 11
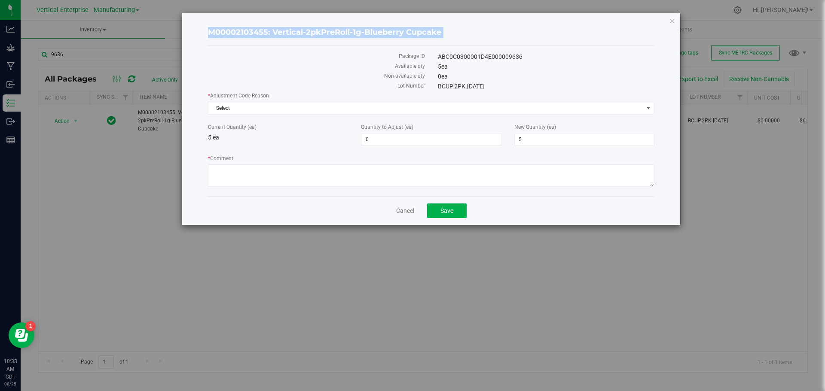
click at [326, 31] on h4 "M00002103455: Vertical-2pkPreRoll-1g-Blueberry Cupcake" at bounding box center [431, 32] width 446 height 11
copy div "M00002103455: Vertical-2pkPreRoll-1g-Blueberry Cupcake"
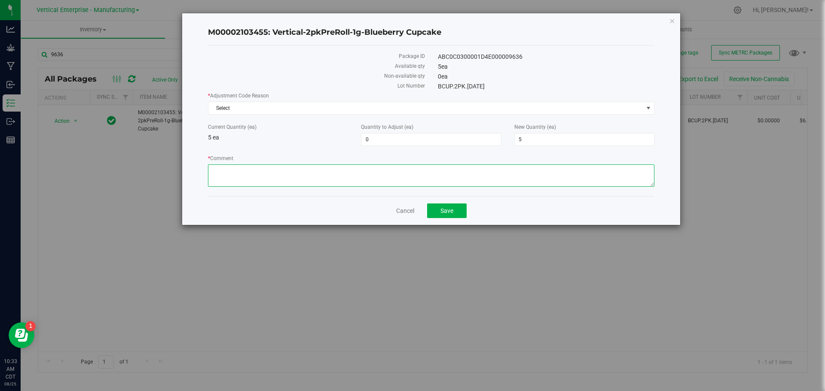
click at [299, 179] on textarea "* Comment" at bounding box center [431, 176] width 446 height 22
paste textarea "Material determined to be unusable ground into waste per SOP broken jar"
type textarea "Material determined to be unusable ground into waste per SOP broken jar"
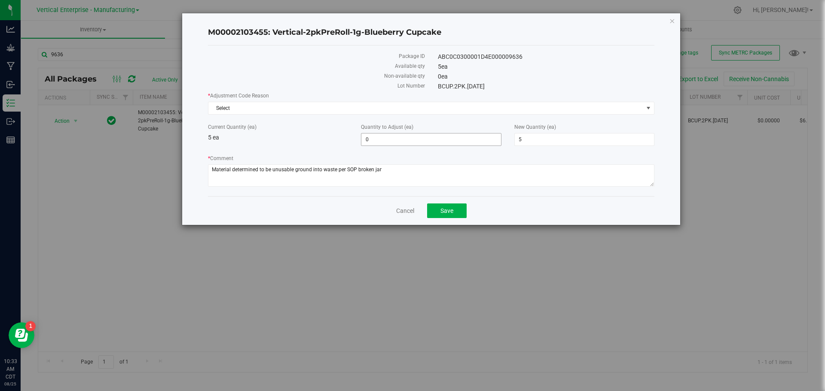
click at [367, 133] on div "Quantity to Adjust (ea) 0 0" at bounding box center [430, 134] width 153 height 23
click at [382, 143] on span "0 0" at bounding box center [431, 139] width 140 height 13
type input "-5"
type input "0"
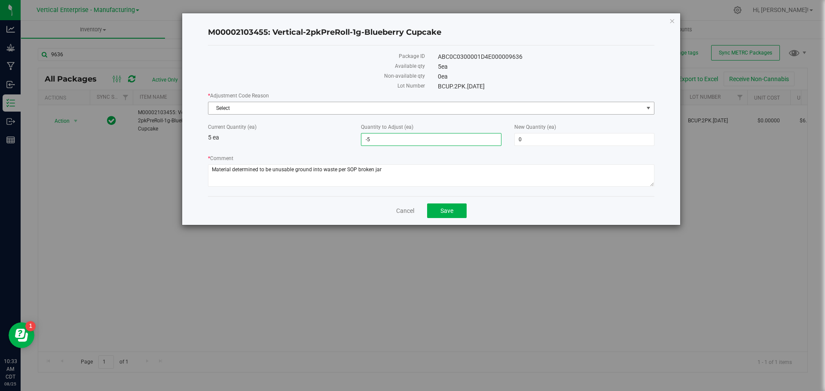
click at [251, 113] on span "Select" at bounding box center [425, 108] width 435 height 12
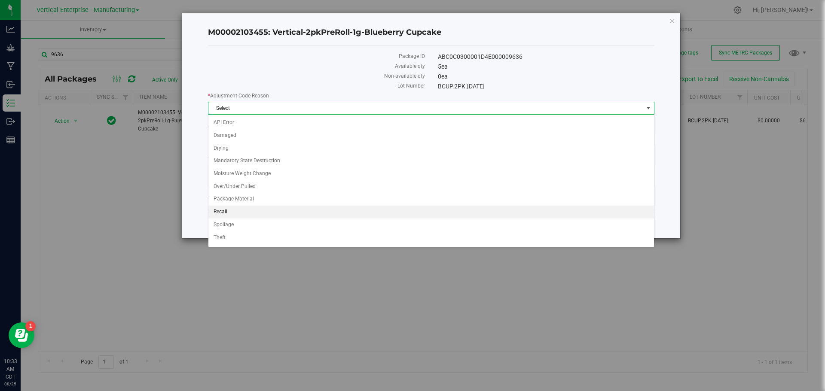
scroll to position [24, 0]
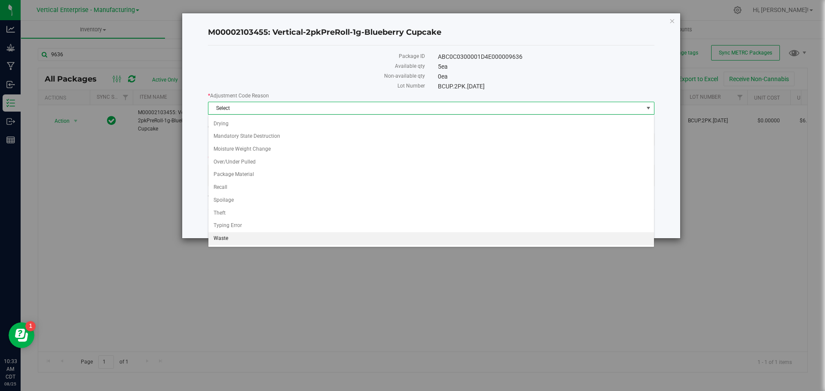
click at [234, 235] on li "Waste" at bounding box center [431, 238] width 446 height 13
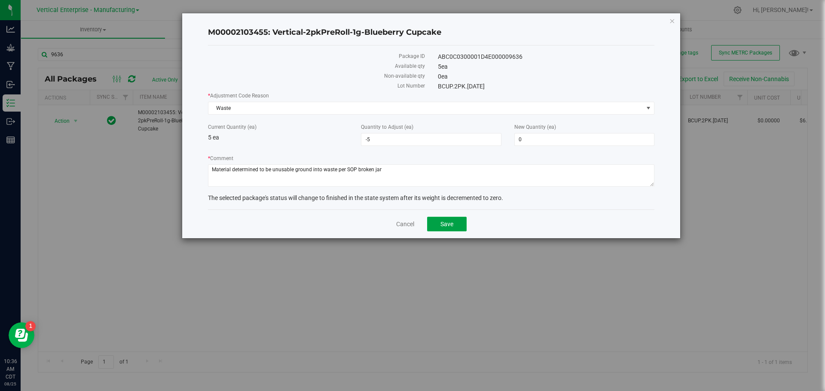
click at [449, 223] on span "Save" at bounding box center [446, 224] width 13 height 7
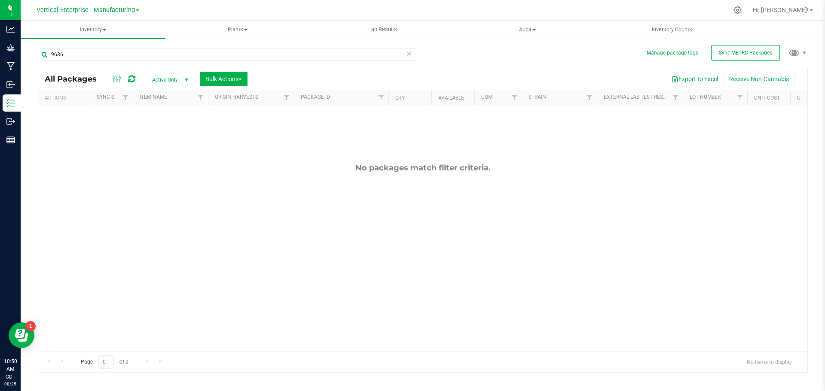
click at [96, 13] on span "Vertical Enterprise - Manufacturing" at bounding box center [86, 9] width 98 height 7
click at [104, 32] on link "Vertical Enterprise - Cultivation" at bounding box center [87, 30] width 125 height 12
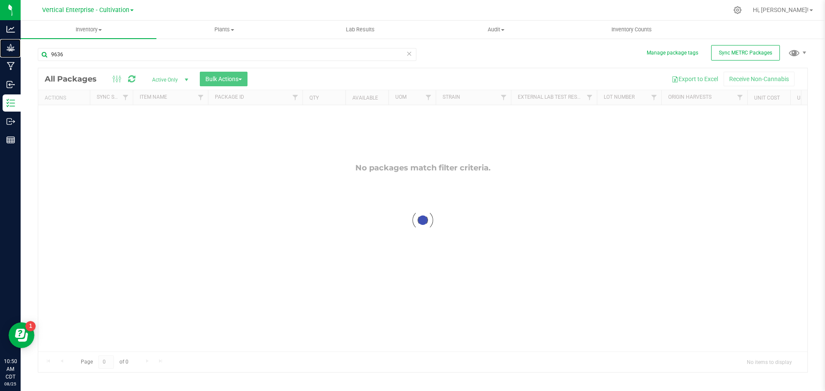
click at [0, 0] on p "Grow" at bounding box center [0, 0] width 0 height 0
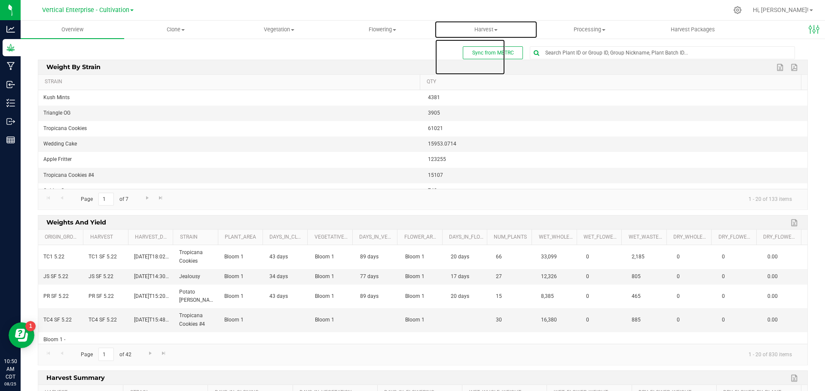
click at [497, 28] on span "Harvest" at bounding box center [486, 30] width 103 height 8
click at [497, 65] on span "Harvested plants" at bounding box center [469, 61] width 70 height 7
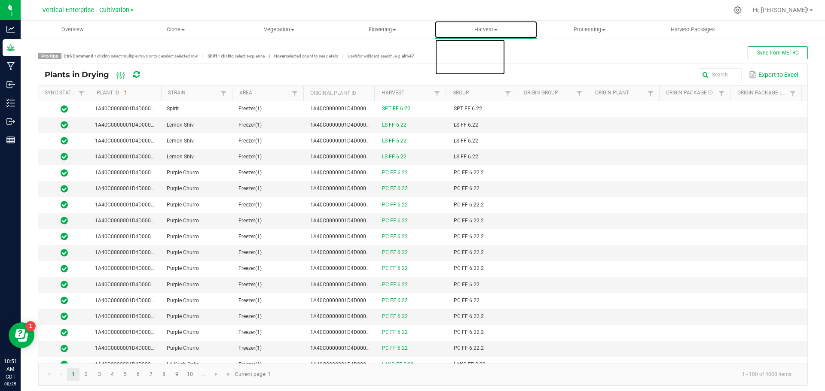
click at [479, 26] on span "Harvest" at bounding box center [486, 30] width 103 height 8
click at [460, 49] on span "Harvests" at bounding box center [458, 51] width 48 height 7
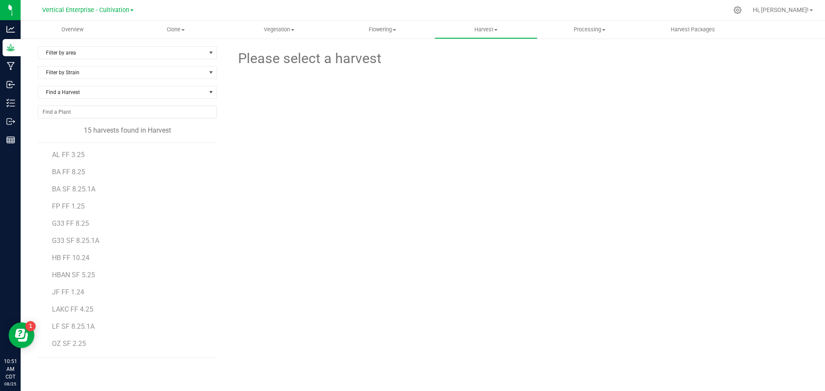
click at [86, 189] on span "BA SF 8.25.1A" at bounding box center [73, 189] width 43 height 8
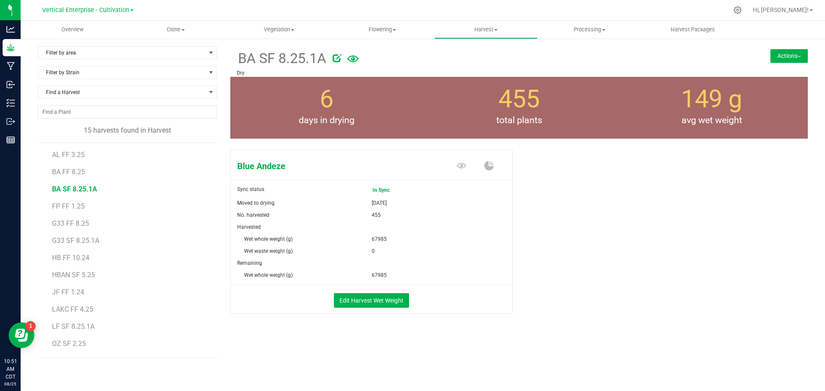
click at [773, 59] on button "Actions" at bounding box center [788, 56] width 37 height 14
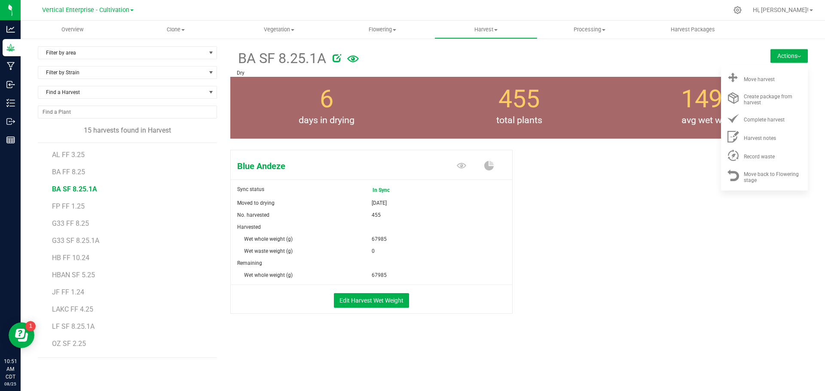
click at [778, 76] on div "Move harvest" at bounding box center [773, 77] width 58 height 9
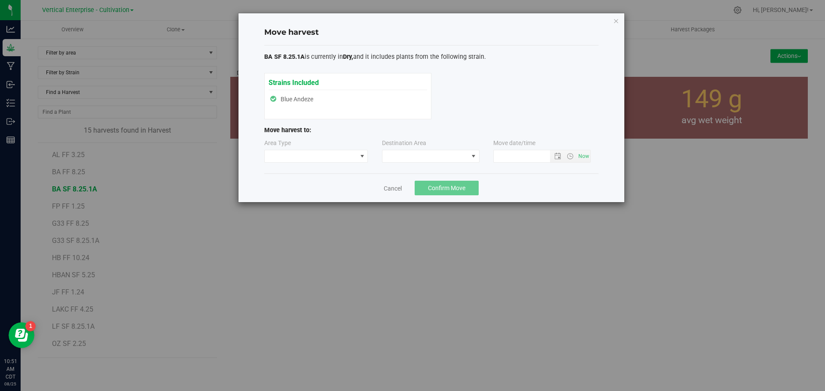
type input "8/25/2025 10:51 AM"
click at [318, 159] on span at bounding box center [311, 156] width 92 height 12
click at [311, 186] on li "Processing" at bounding box center [316, 187] width 103 height 15
click at [410, 154] on span at bounding box center [425, 156] width 86 height 12
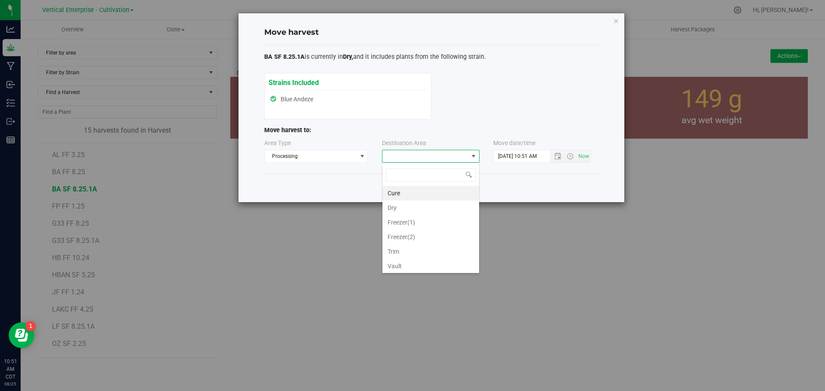
scroll to position [13, 98]
click at [404, 254] on li "Trim" at bounding box center [430, 251] width 97 height 15
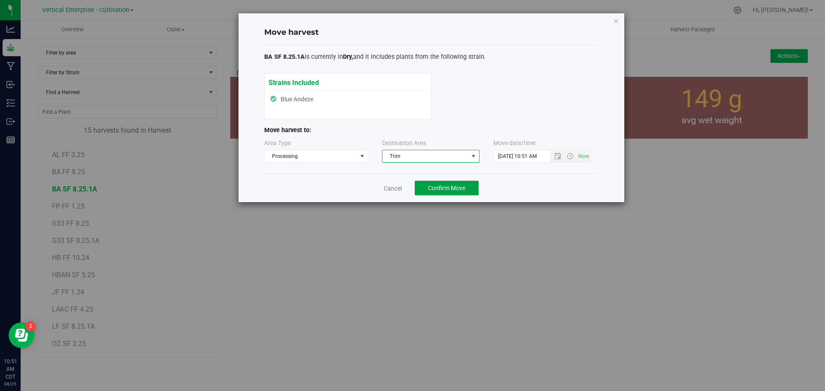
click at [455, 188] on span "Confirm Move" at bounding box center [446, 188] width 37 height 7
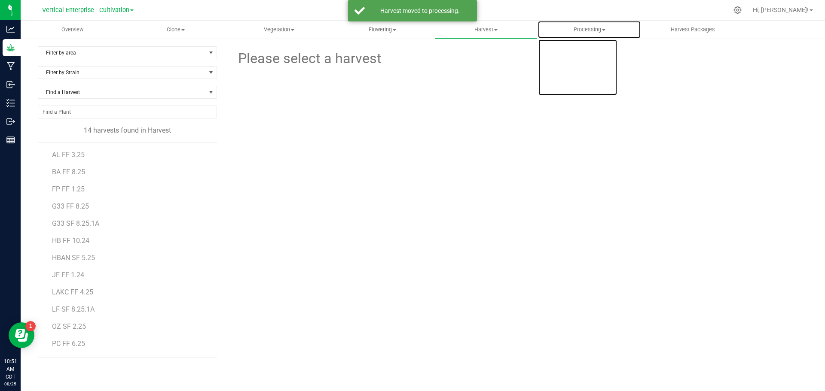
click at [598, 28] on span "Processing" at bounding box center [589, 30] width 103 height 8
click at [614, 58] on span "Processing harvests" at bounding box center [577, 61] width 79 height 7
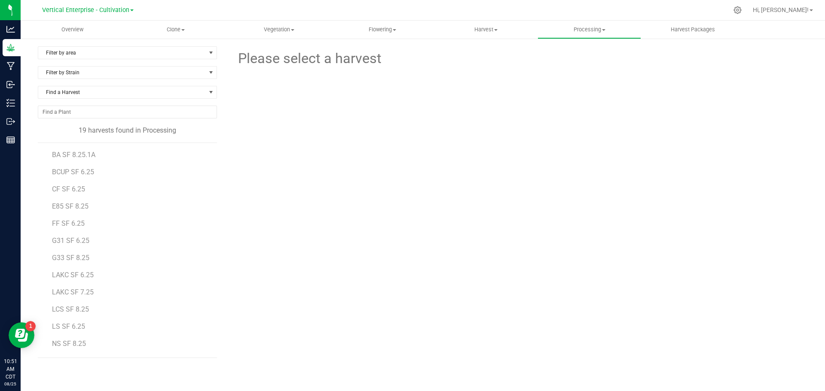
click at [66, 153] on span "BA SF 8.25.1A" at bounding box center [73, 155] width 43 height 8
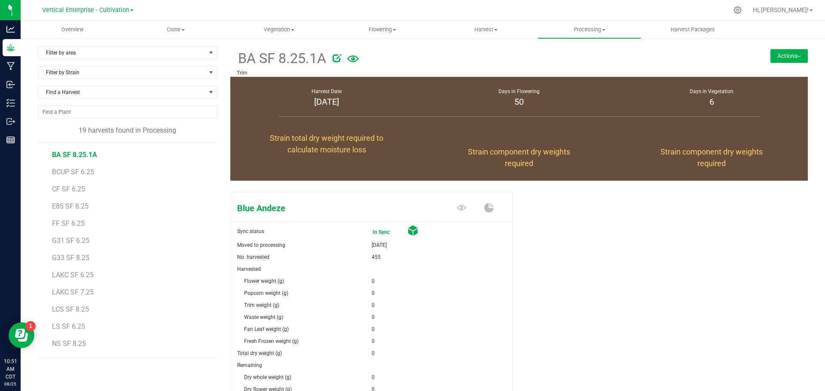
click at [780, 56] on button "Actions" at bounding box center [788, 56] width 37 height 14
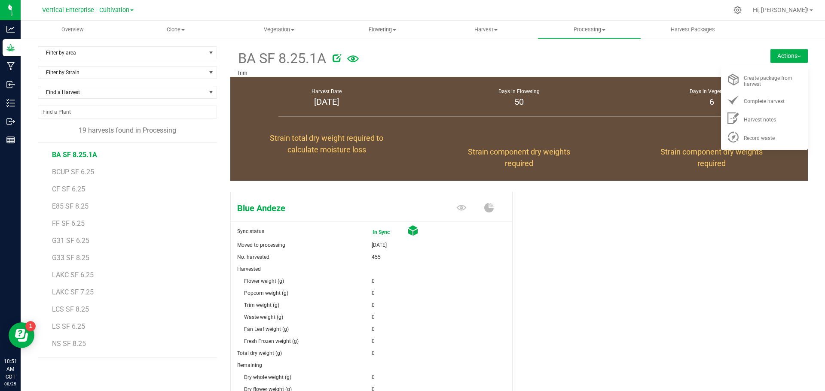
click at [774, 136] on div "Record waste" at bounding box center [773, 136] width 58 height 9
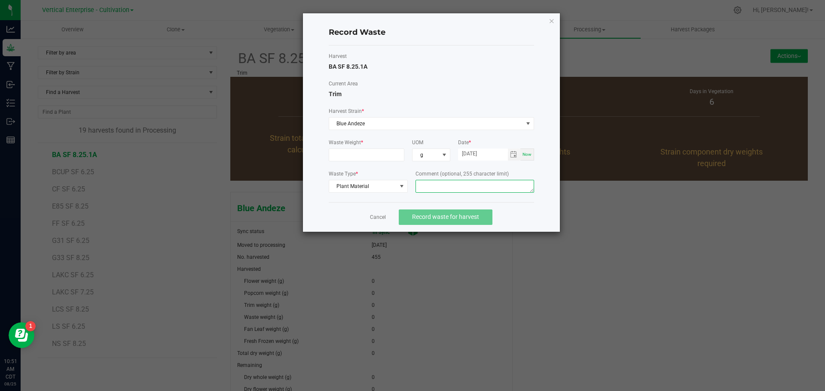
click at [465, 189] on textarea at bounding box center [475, 186] width 119 height 13
click at [357, 147] on div "Waste Weight *" at bounding box center [367, 150] width 76 height 23
click at [354, 158] on input at bounding box center [366, 155] width 75 height 12
type input "7645.0000 g"
click at [438, 183] on textarea at bounding box center [475, 186] width 119 height 13
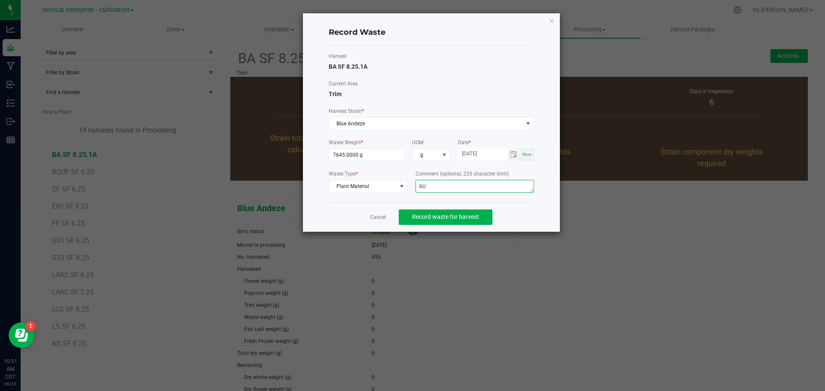
type textarea "b"
type textarea "Bucking"
click at [451, 213] on button "Record waste for harvest" at bounding box center [446, 217] width 94 height 15
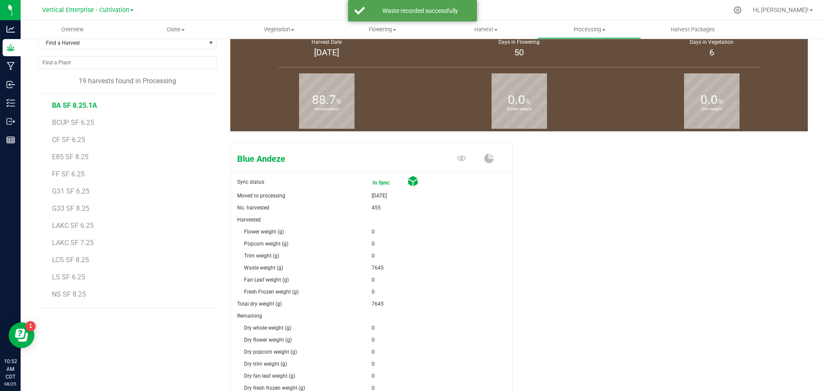
scroll to position [147, 0]
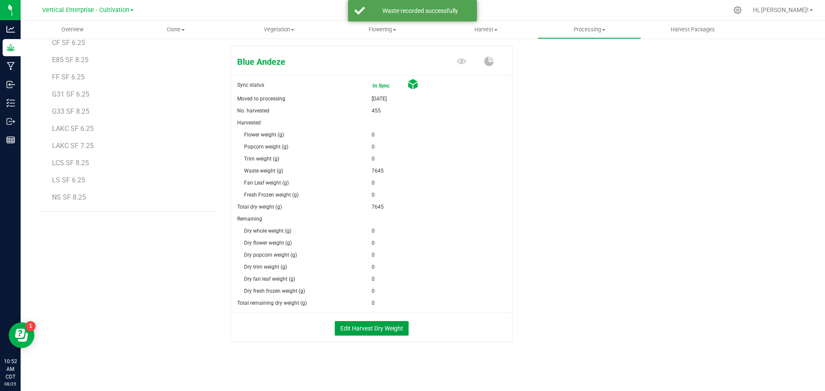
click at [370, 328] on button "Edit Harvest Dry Weight" at bounding box center [372, 328] width 74 height 15
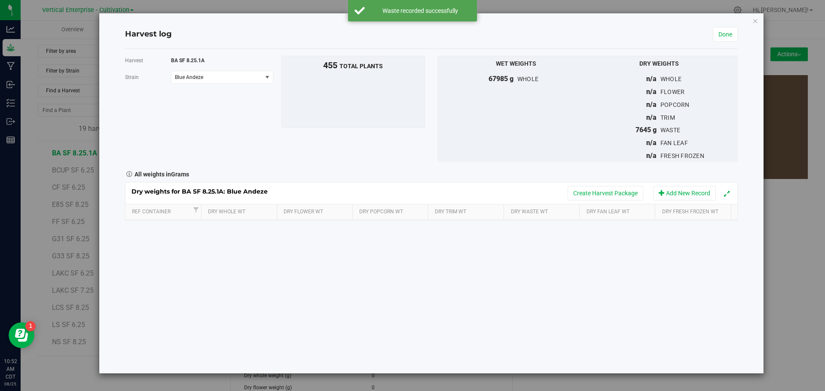
scroll to position [147, 0]
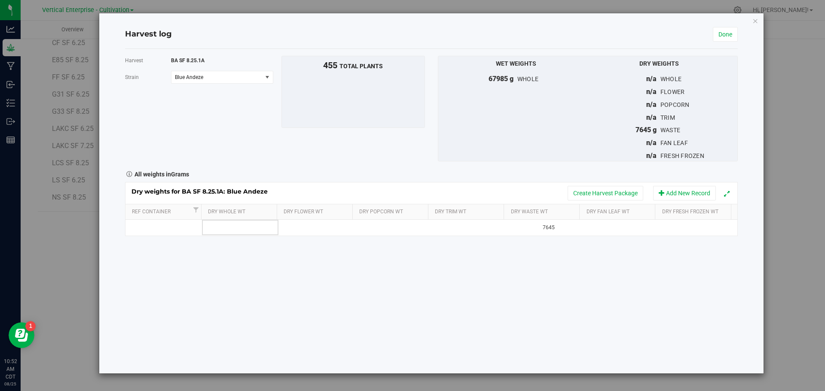
click at [234, 228] on td at bounding box center [240, 227] width 76 height 15
type input "17075"
click at [279, 257] on div "Harvest BA SF 8.25.1A Strain Blue Andeze Select strain Blue Andeze To bulk uplo…" at bounding box center [431, 211] width 613 height 325
click at [603, 193] on button "Create Harvest Package" at bounding box center [606, 193] width 76 height 15
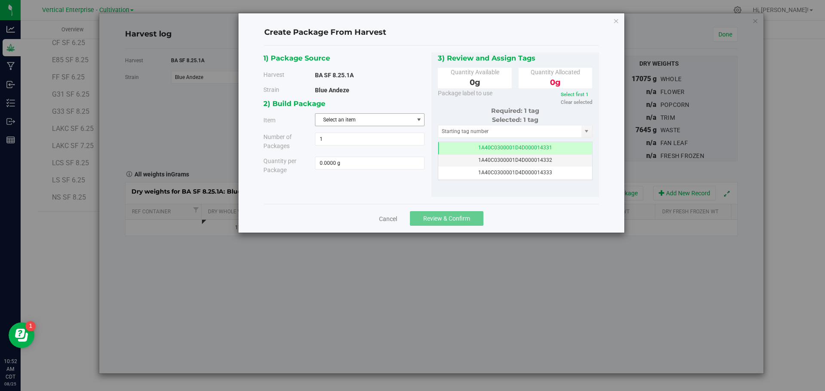
click at [364, 118] on span "Select an item" at bounding box center [364, 120] width 98 height 12
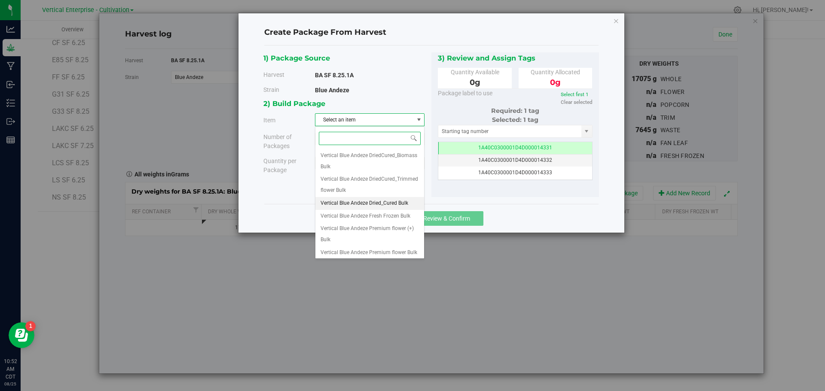
click at [364, 202] on span "Vertical Blue Andeze Dried_Cured Bulk" at bounding box center [365, 203] width 88 height 11
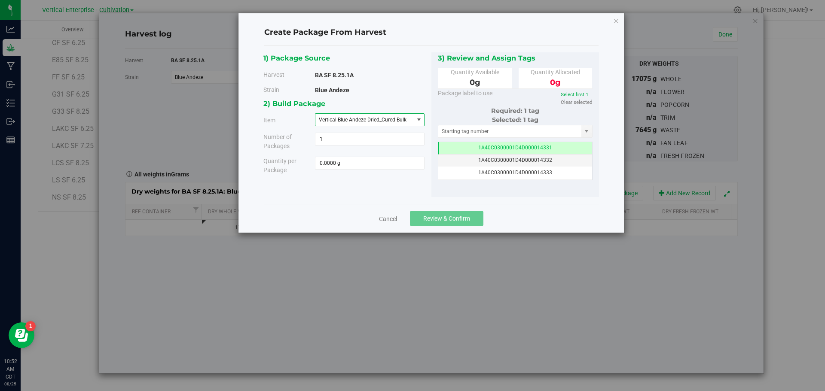
click at [354, 120] on span "Vertical Blue Andeze Dried_Cured Bulk" at bounding box center [363, 120] width 88 height 6
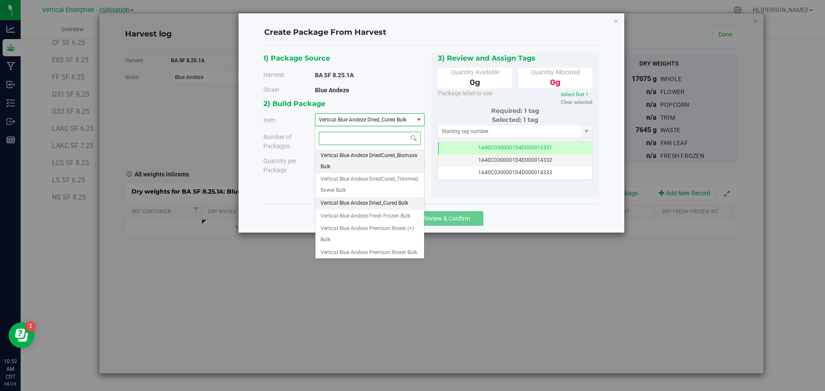
click at [351, 157] on span "Vertical Blue Andeze DriedCured_Biomass Bulk" at bounding box center [370, 161] width 98 height 22
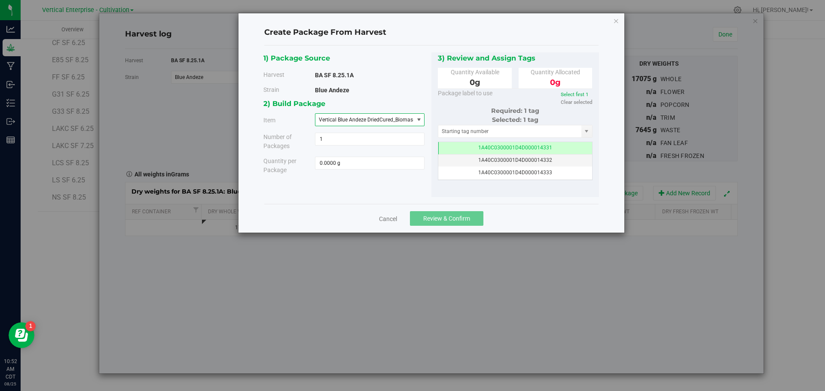
click at [356, 121] on span "Vertical Blue Andeze DriedCured_Biomass Bulk" at bounding box center [373, 120] width 108 height 6
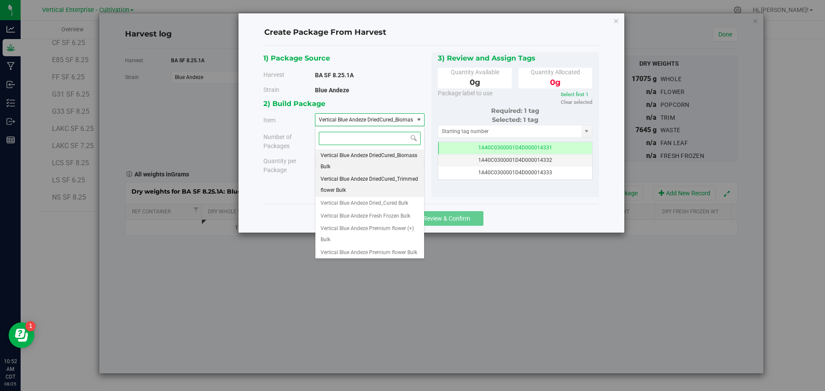
click at [356, 187] on span "Vertical Blue Andeze DriedCured_Trimmed flower Bulk" at bounding box center [370, 185] width 98 height 22
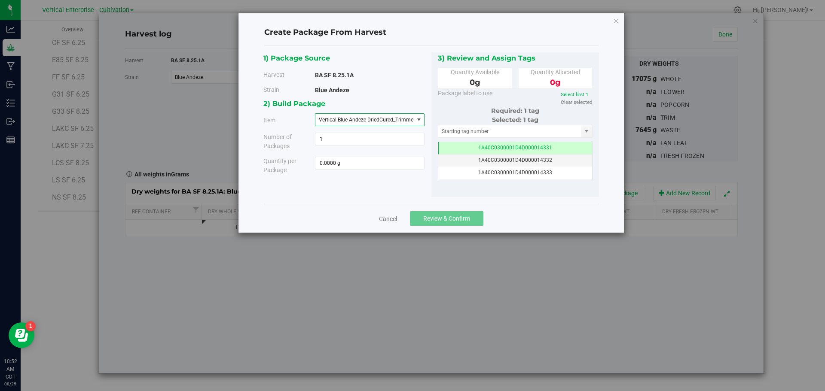
click at [345, 122] on span "Vertical Blue Andeze DriedCured_Trimmed flower Bulk" at bounding box center [364, 120] width 98 height 12
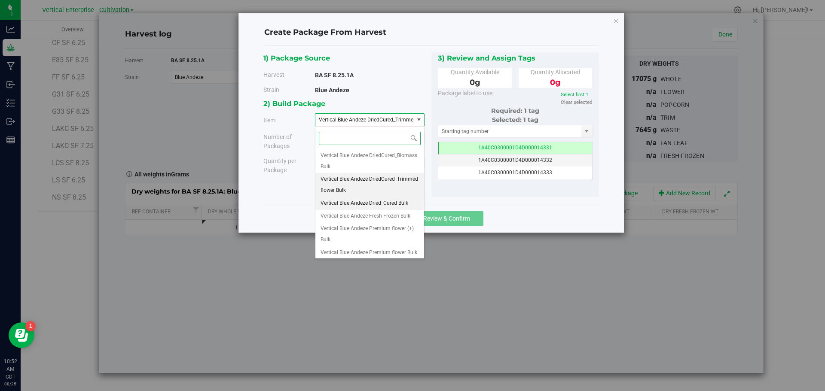
click at [347, 202] on span "Vertical Blue Andeze Dried_Cured Bulk" at bounding box center [365, 203] width 88 height 11
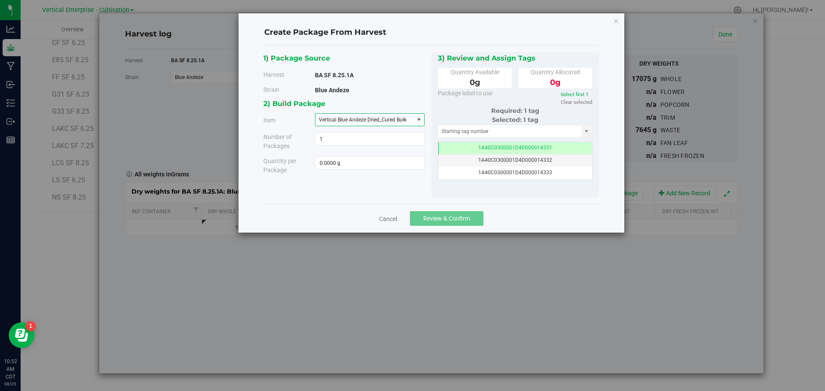
click at [342, 119] on span "Vertical Blue Andeze Dried_Cured Bulk" at bounding box center [363, 120] width 88 height 6
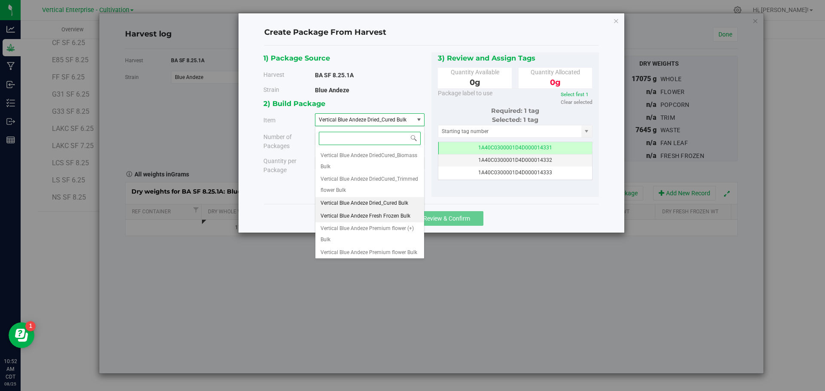
click at [352, 214] on span "Vertical Blue Andeze Fresh Frozen Bulk" at bounding box center [366, 216] width 90 height 11
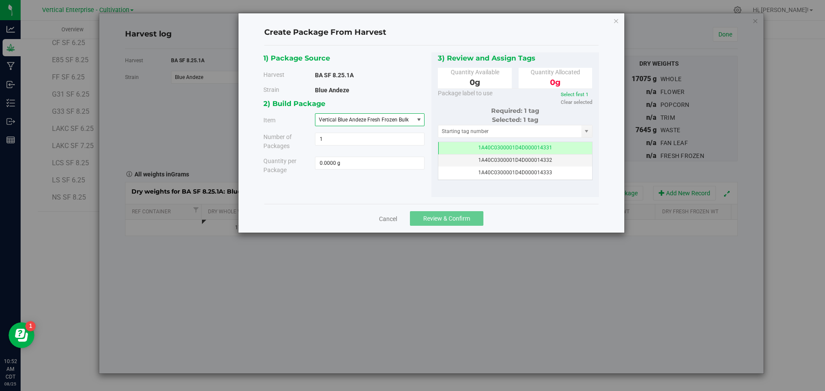
click at [354, 119] on span "Vertical Blue Andeze Fresh Frozen Bulk" at bounding box center [364, 120] width 90 height 6
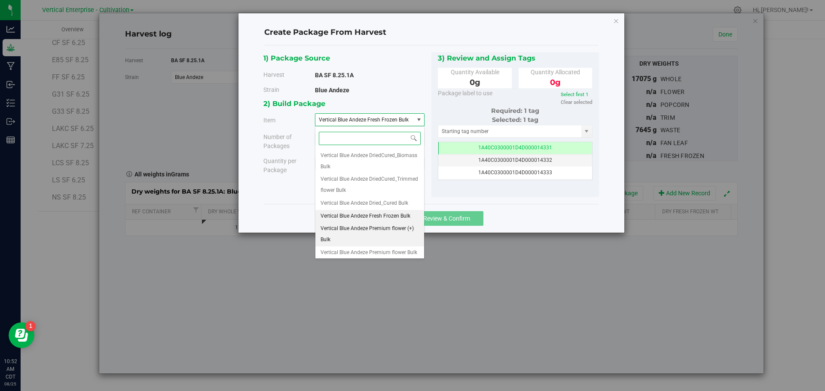
click at [357, 225] on span "Vertical Blue Andeze Premium flower (+) Bulk" at bounding box center [370, 234] width 98 height 22
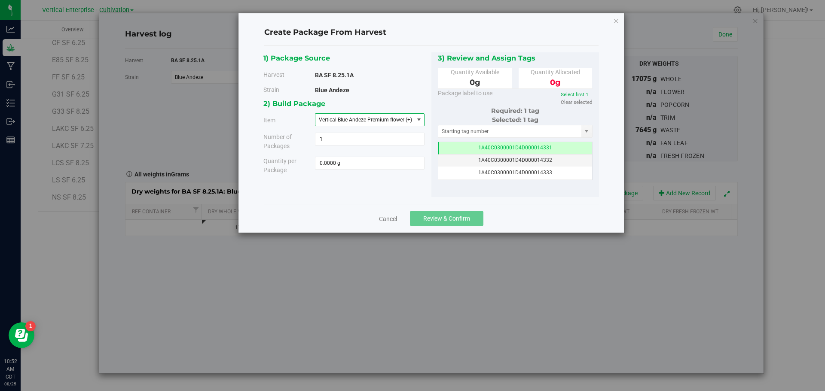
click at [363, 120] on span "Vertical Blue Andeze Premium flower (+) Bulk" at bounding box center [371, 120] width 104 height 6
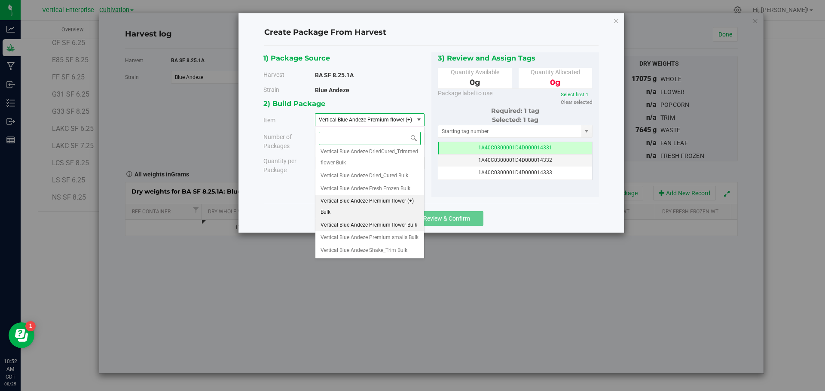
scroll to position [49, 0]
click at [346, 220] on span "Vertical Blue Andeze Premium flower Bulk" at bounding box center [369, 225] width 97 height 11
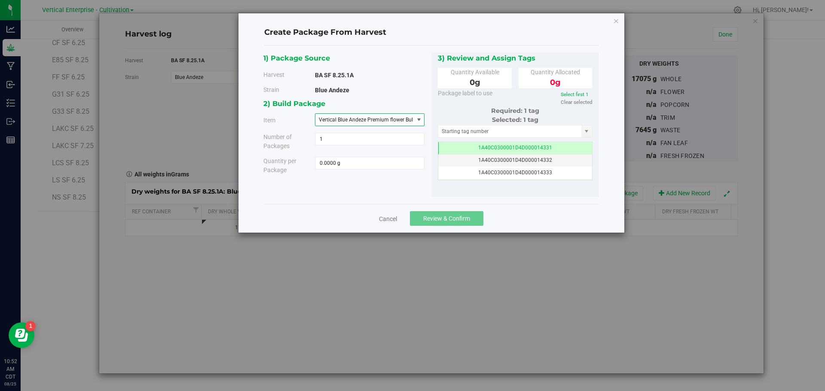
click at [356, 117] on span "Vertical Blue Andeze Premium flower Bulk" at bounding box center [367, 120] width 97 height 6
click at [447, 291] on div "Create Package From Harvest 1) Package Source Harvest BA SF 8.25.1A Strain Blue…" at bounding box center [415, 195] width 831 height 391
click at [380, 218] on link "Cancel" at bounding box center [388, 219] width 18 height 9
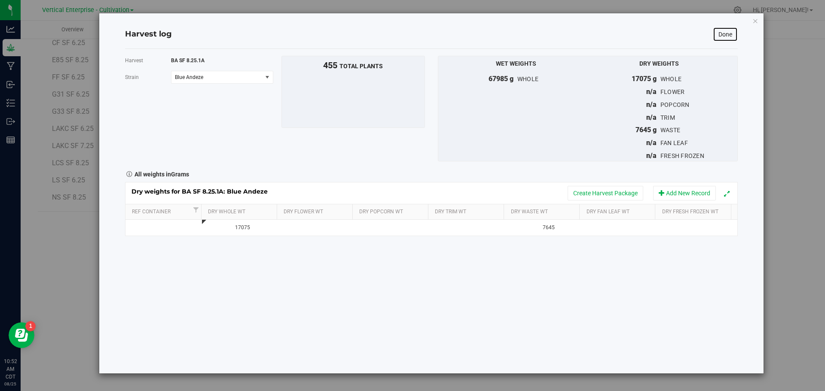
click at [727, 34] on link "Done" at bounding box center [725, 34] width 25 height 15
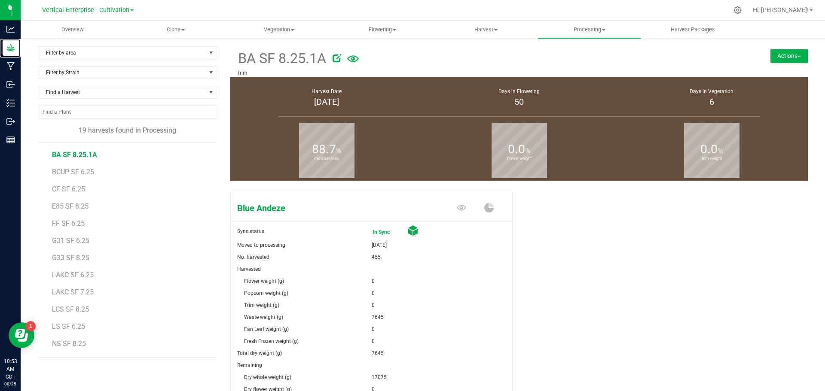
click at [21, 42] on div "Grow" at bounding box center [12, 47] width 18 height 17
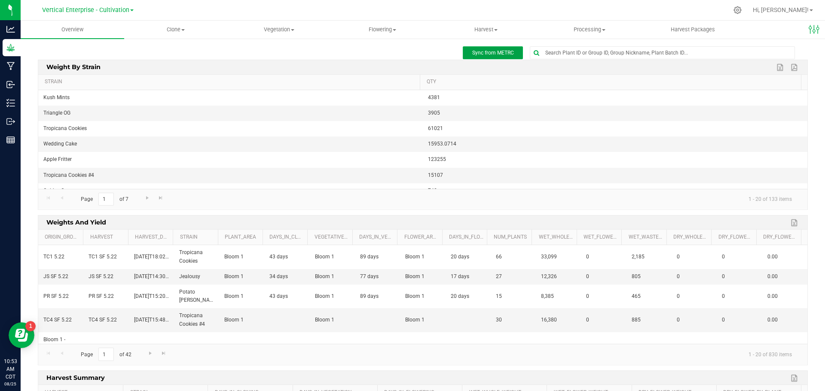
click at [475, 48] on button "Sync from METRC" at bounding box center [493, 52] width 60 height 13
click at [0, 0] on p "Inventory" at bounding box center [0, 0] width 0 height 0
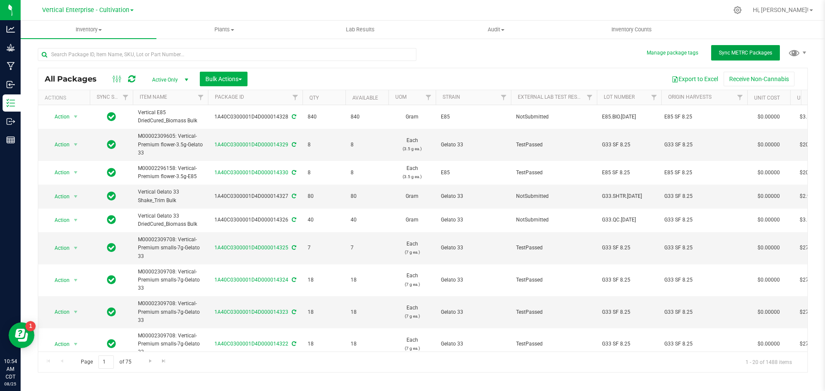
click at [727, 55] on span "Sync METRC Packages" at bounding box center [745, 53] width 53 height 6
click at [254, 58] on input "text" at bounding box center [227, 54] width 379 height 13
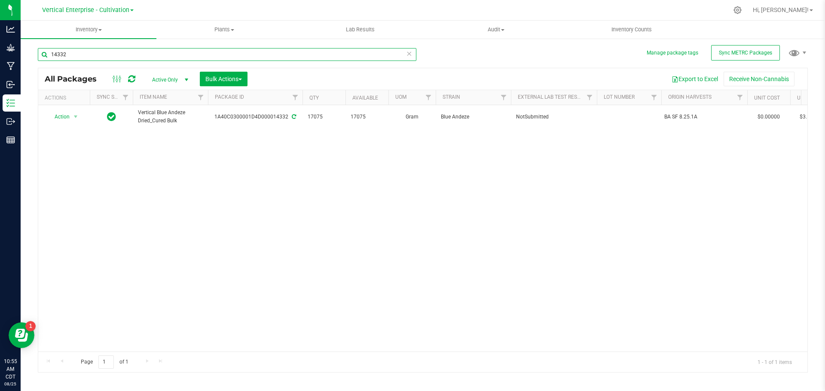
type input "14332"
drag, startPoint x: 78, startPoint y: 63, endPoint x: 94, endPoint y: 43, distance: 25.4
click at [78, 61] on div "14332" at bounding box center [227, 58] width 379 height 20
click at [87, 10] on span "Vertical Enterprise - Cultivation" at bounding box center [85, 9] width 87 height 7
click at [92, 43] on link "Vertical Enterprise - Manufacturing" at bounding box center [87, 42] width 125 height 12
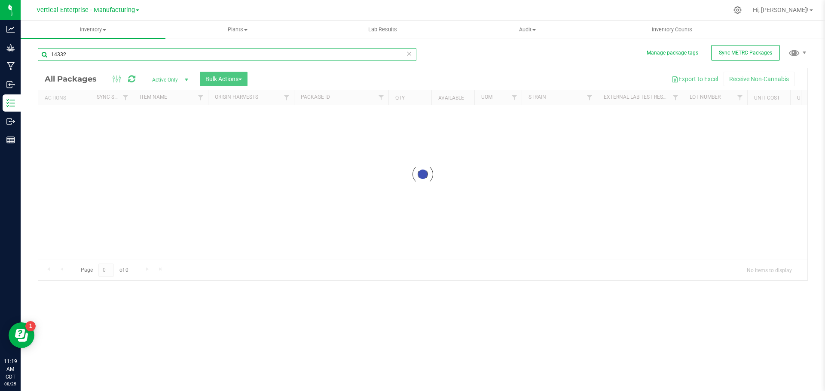
click at [94, 55] on input "14332" at bounding box center [227, 54] width 379 height 13
type input "1"
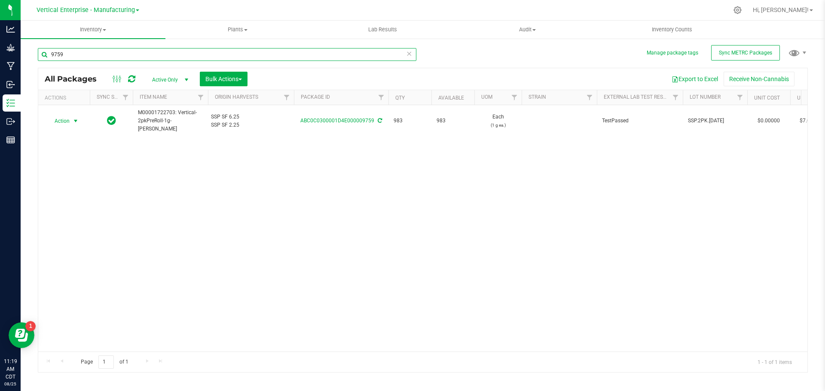
type input "9759"
click at [64, 122] on span "Action" at bounding box center [58, 121] width 23 height 12
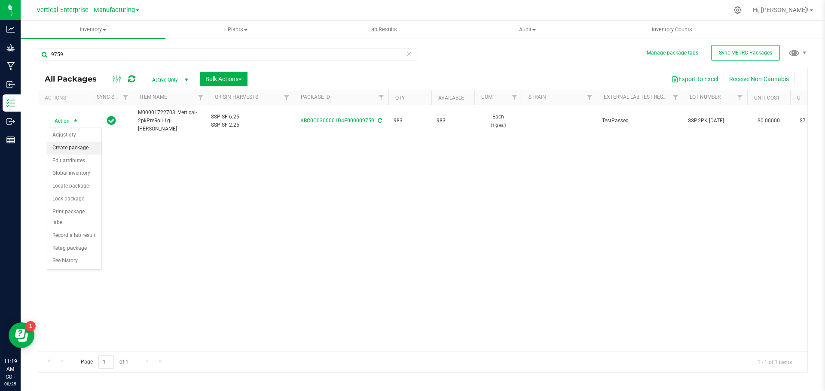
click at [65, 145] on li "Create package" at bounding box center [74, 148] width 54 height 13
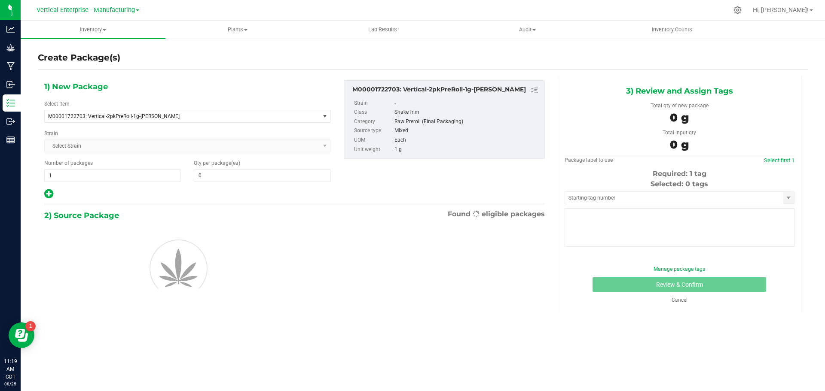
type input "0"
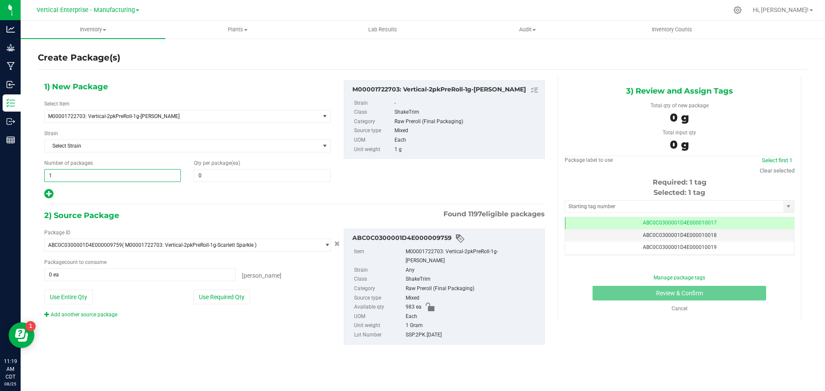
click at [68, 177] on span "1 1" at bounding box center [112, 175] width 137 height 13
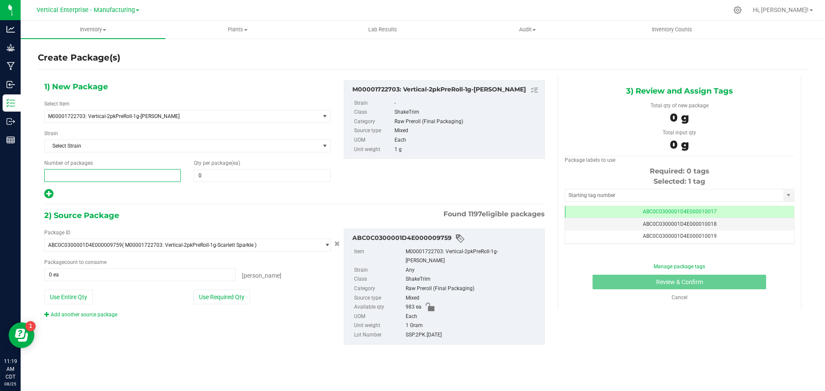
type input "2"
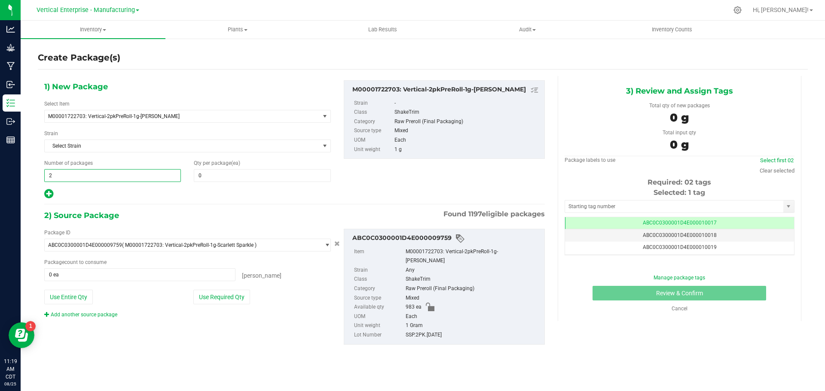
type input "2"
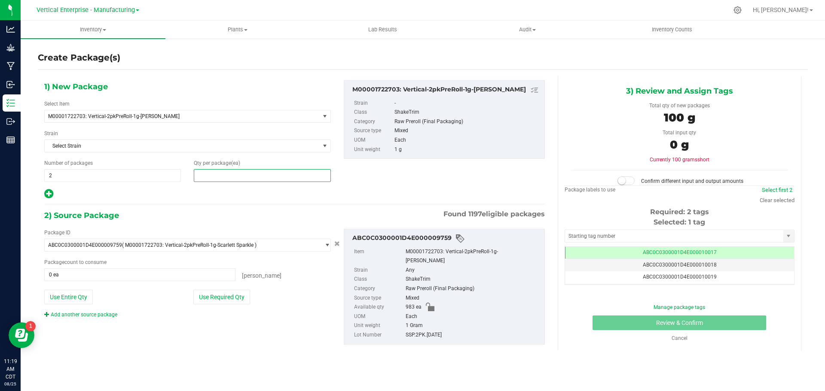
type input "0"
type input "50"
drag, startPoint x: 207, startPoint y: 292, endPoint x: 211, endPoint y: 293, distance: 4.7
click at [207, 292] on button "Use Required Qty" at bounding box center [221, 297] width 57 height 15
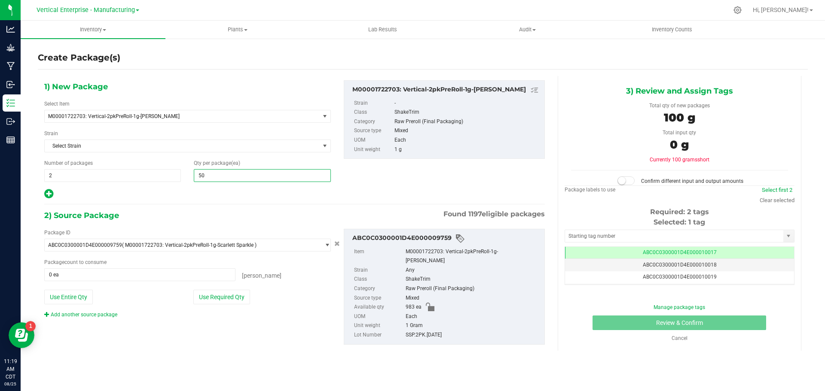
type input "100 ea"
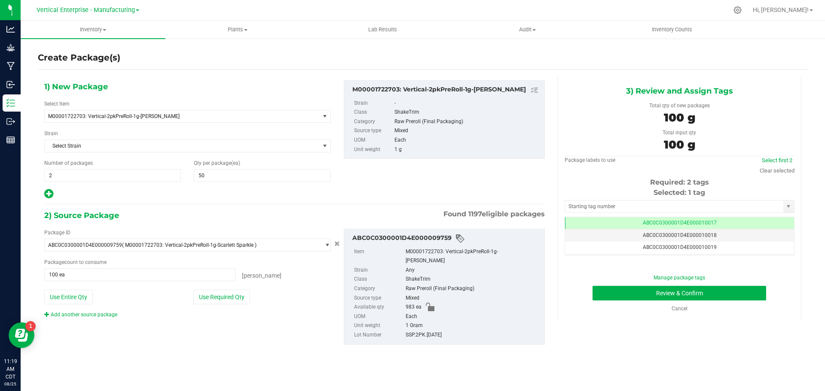
click at [782, 164] on div "Select first 2" at bounding box center [777, 160] width 35 height 9
click at [782, 162] on link "Select first 2" at bounding box center [777, 160] width 31 height 6
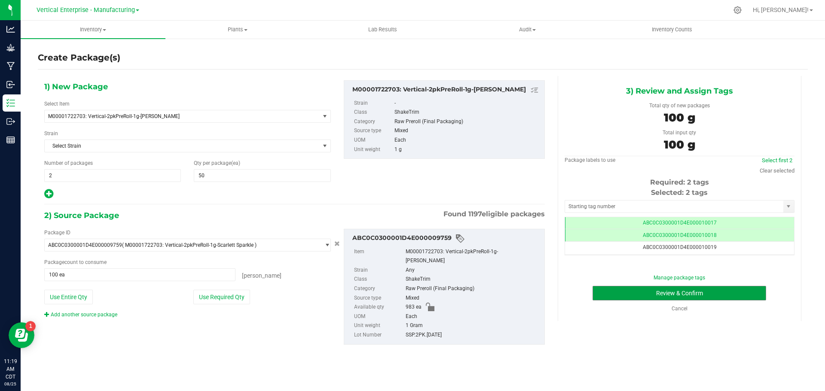
click at [733, 296] on button "Review & Confirm" at bounding box center [680, 293] width 174 height 15
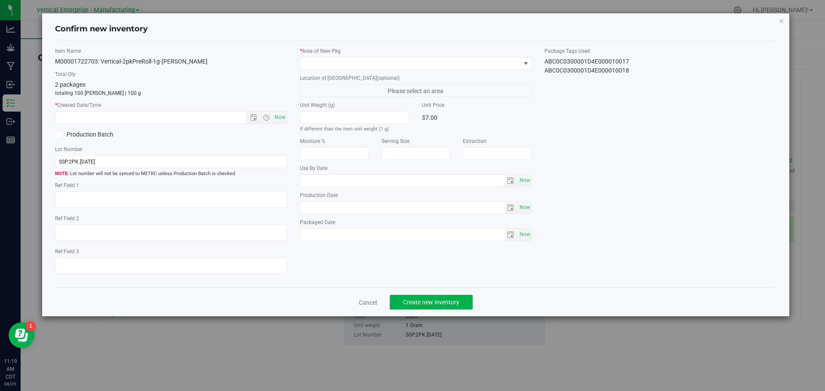
click at [282, 116] on span "Now" at bounding box center [279, 117] width 15 height 12
type input "8/25/2025 11:19 AM"
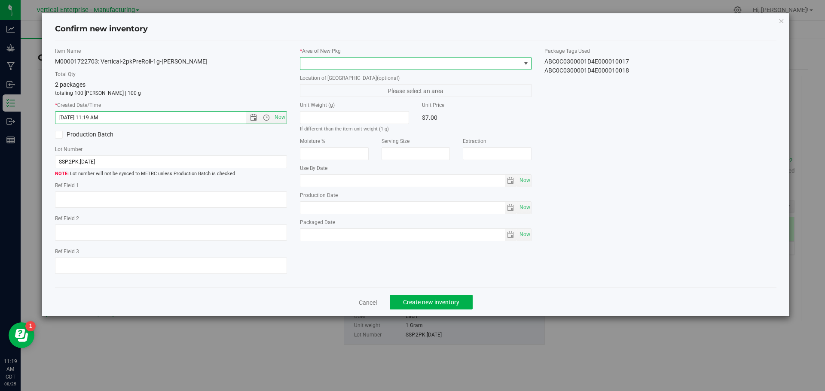
click at [320, 64] on span at bounding box center [410, 64] width 220 height 12
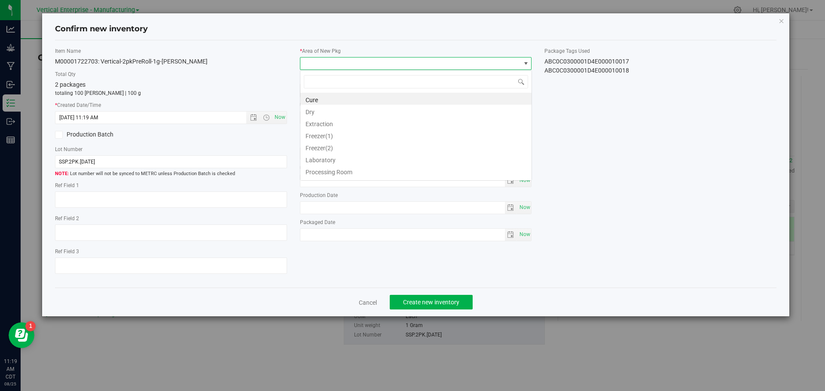
scroll to position [13, 232]
type input "va"
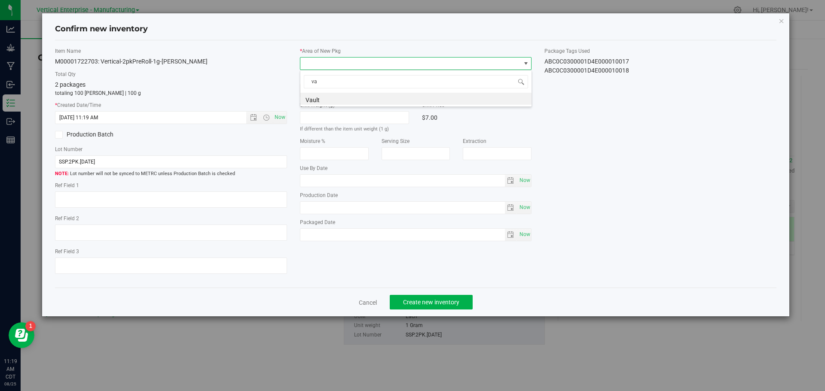
click at [319, 100] on li "Vault" at bounding box center [415, 99] width 231 height 12
click at [424, 296] on button "Create new inventory" at bounding box center [431, 302] width 83 height 15
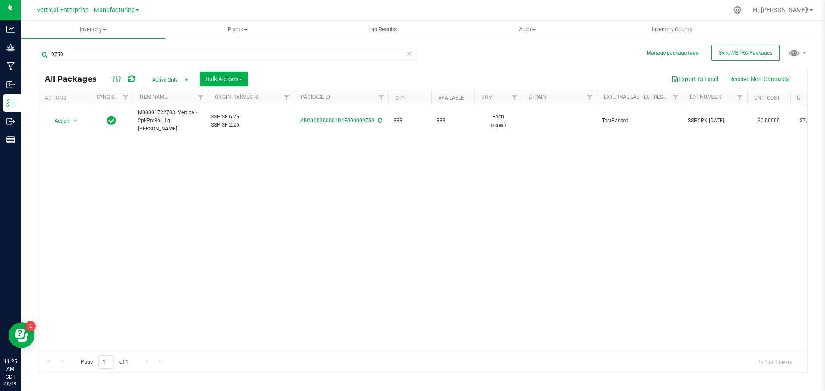
click at [100, 14] on div "Vertical Enterprise - Manufacturing Vertical Enterprise - Cultivation Vertical …" at bounding box center [88, 10] width 103 height 10
